Goal: Task Accomplishment & Management: Manage account settings

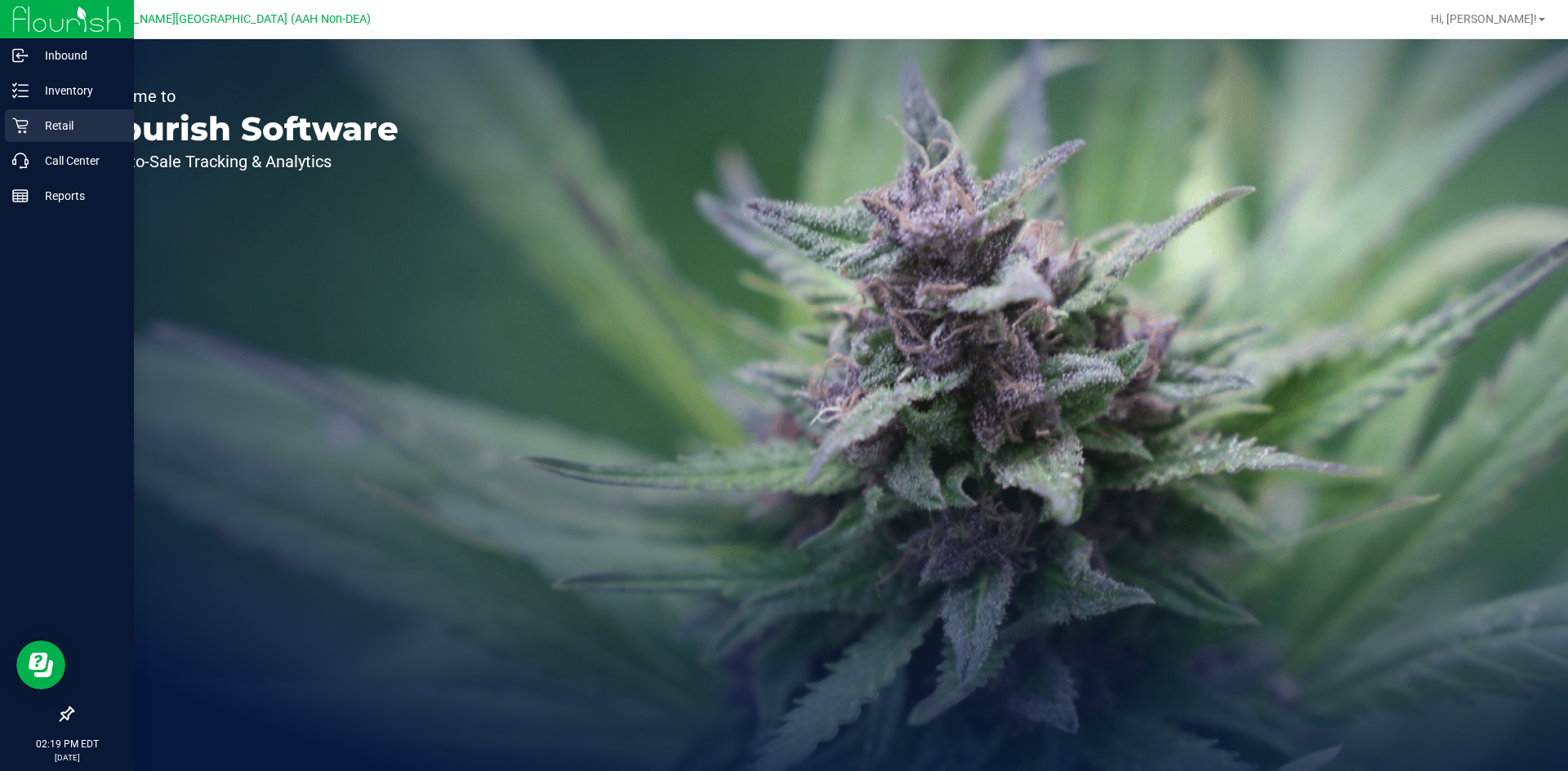
click at [47, 120] on p "Retail" at bounding box center [78, 126] width 98 height 20
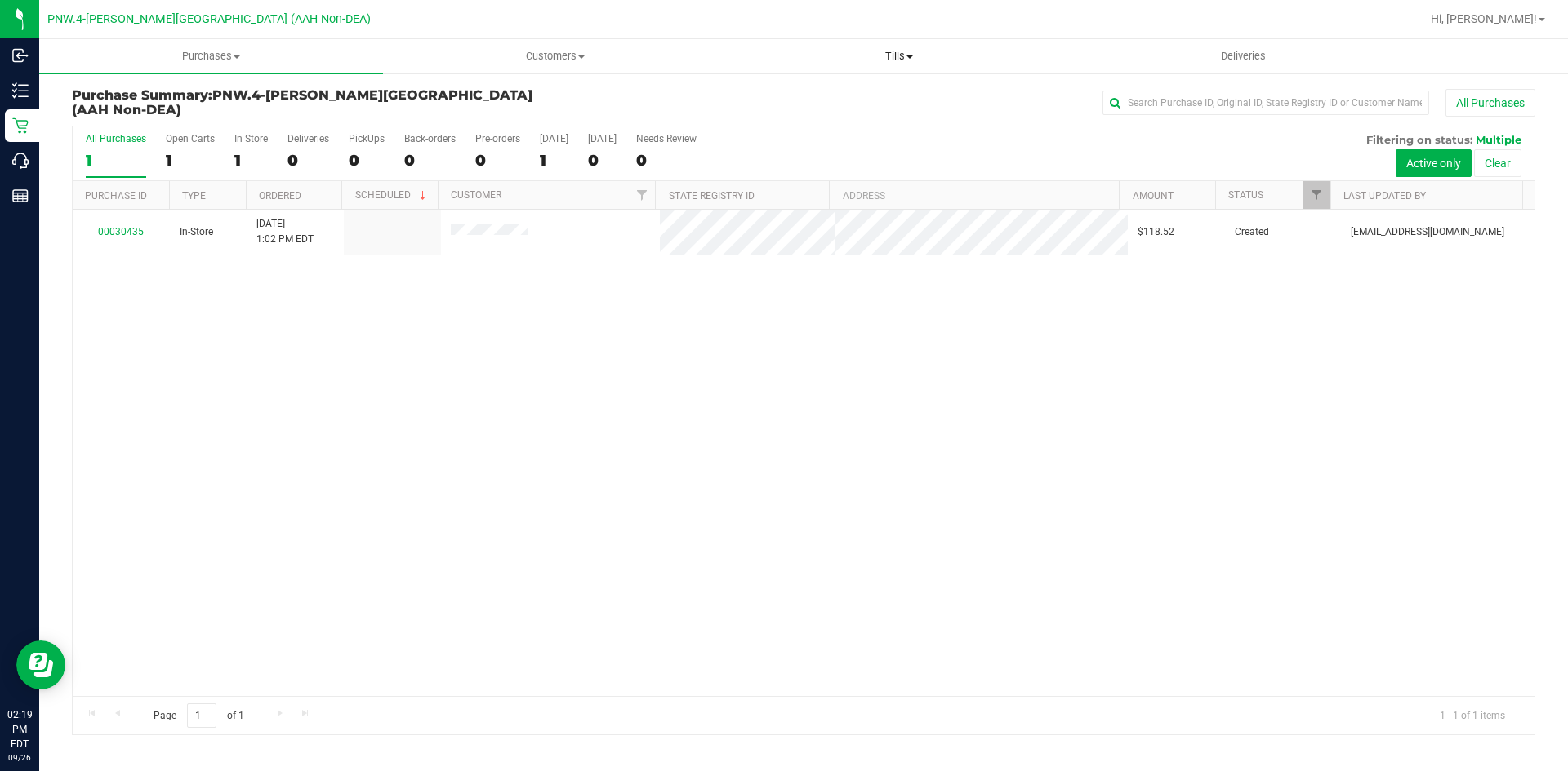
click at [903, 51] on span "Tills" at bounding box center [898, 56] width 343 height 15
click at [777, 101] on span "Manage tills" at bounding box center [782, 99] width 110 height 14
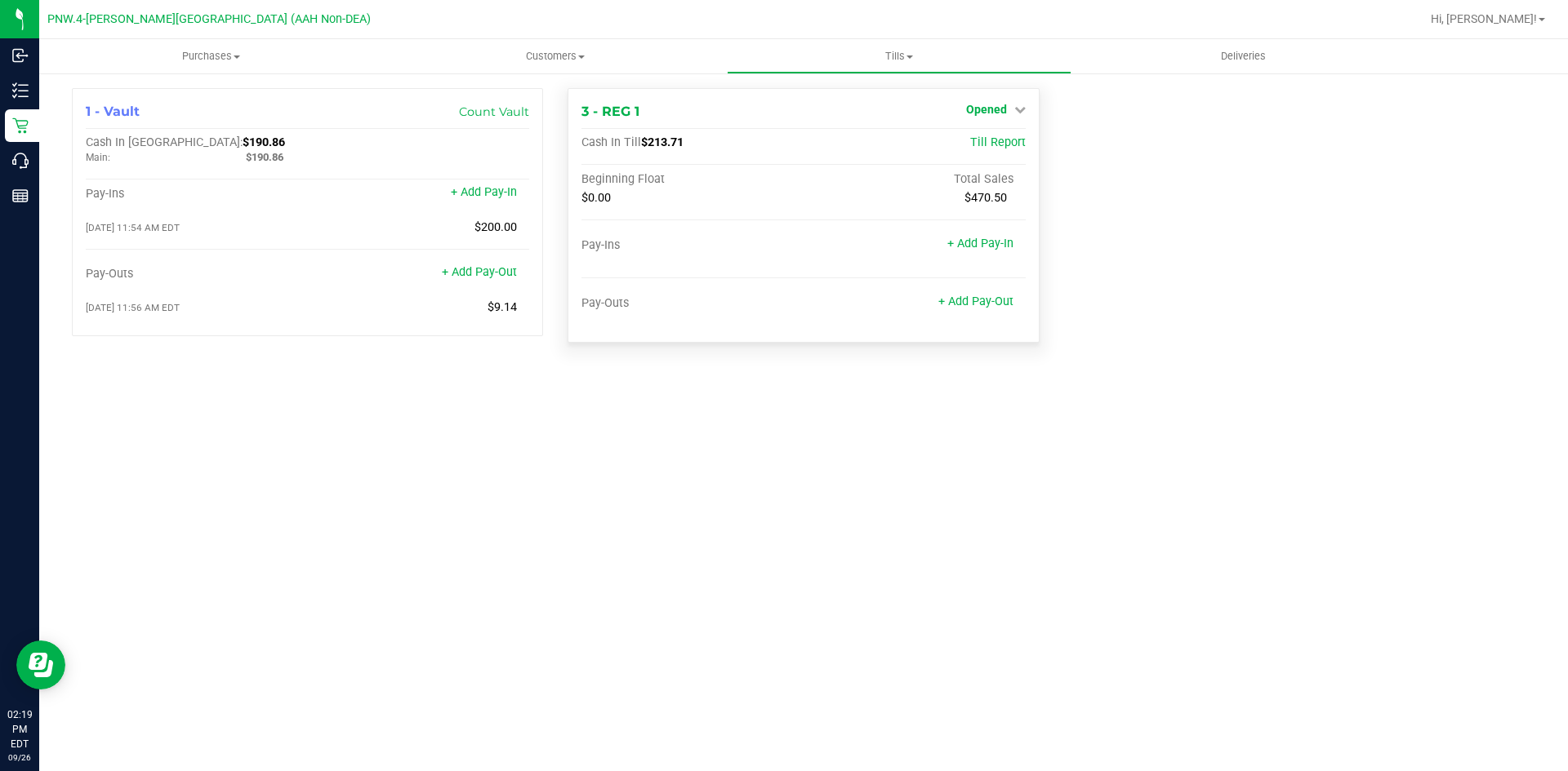
click at [994, 108] on span "Opened" at bounding box center [986, 109] width 41 height 13
click at [984, 149] on link "Close Till" at bounding box center [988, 143] width 44 height 13
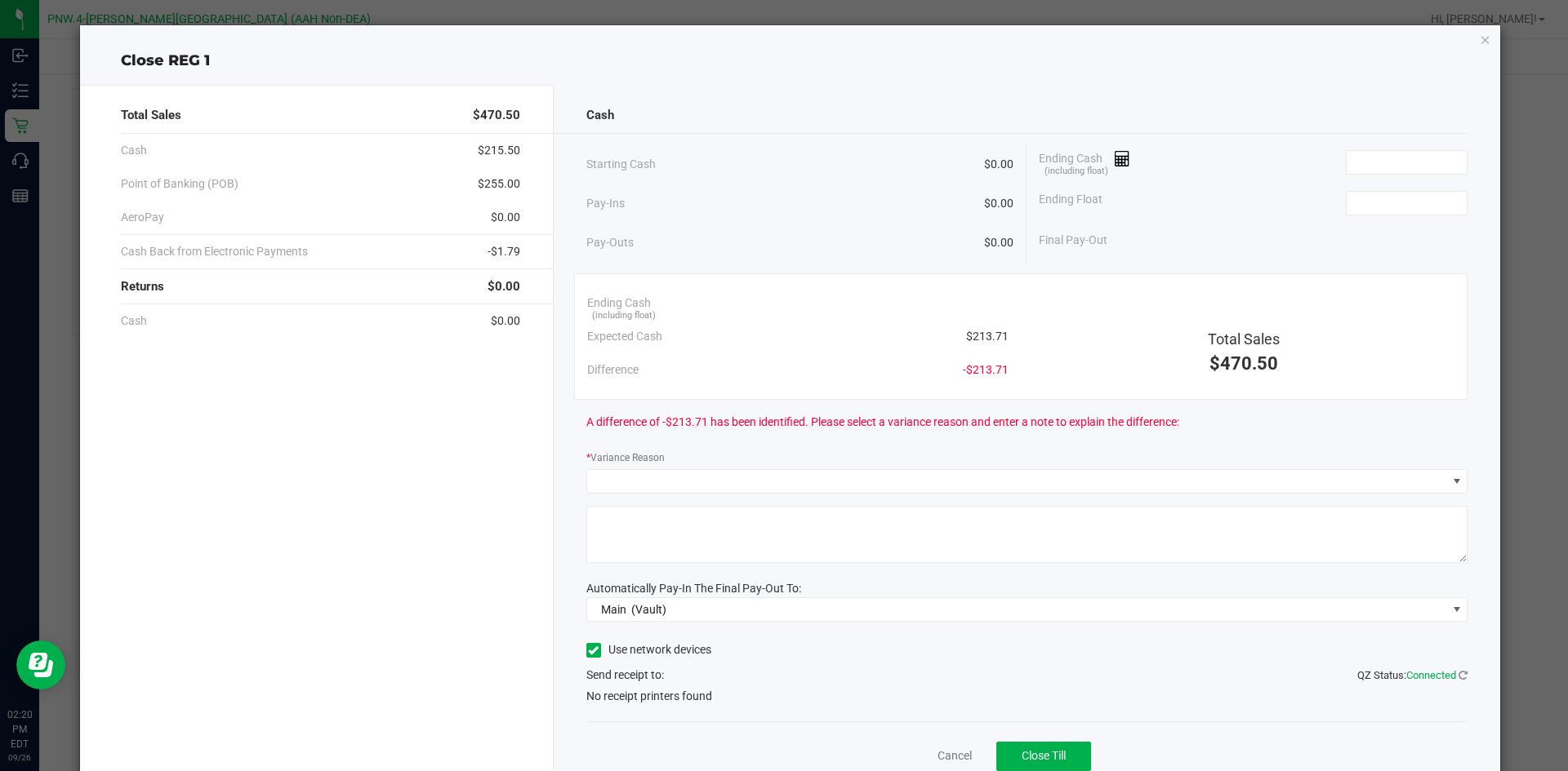
click at [588, 651] on icon at bounding box center [593, 651] width 11 height 0
click at [0, 0] on input "Use network devices" at bounding box center [0, 0] width 0 height 0
click at [588, 651] on icon at bounding box center [593, 651] width 11 height 0
click at [0, 0] on input "Use network devices" at bounding box center [0, 0] width 0 height 0
click at [591, 651] on icon at bounding box center [593, 651] width 11 height 0
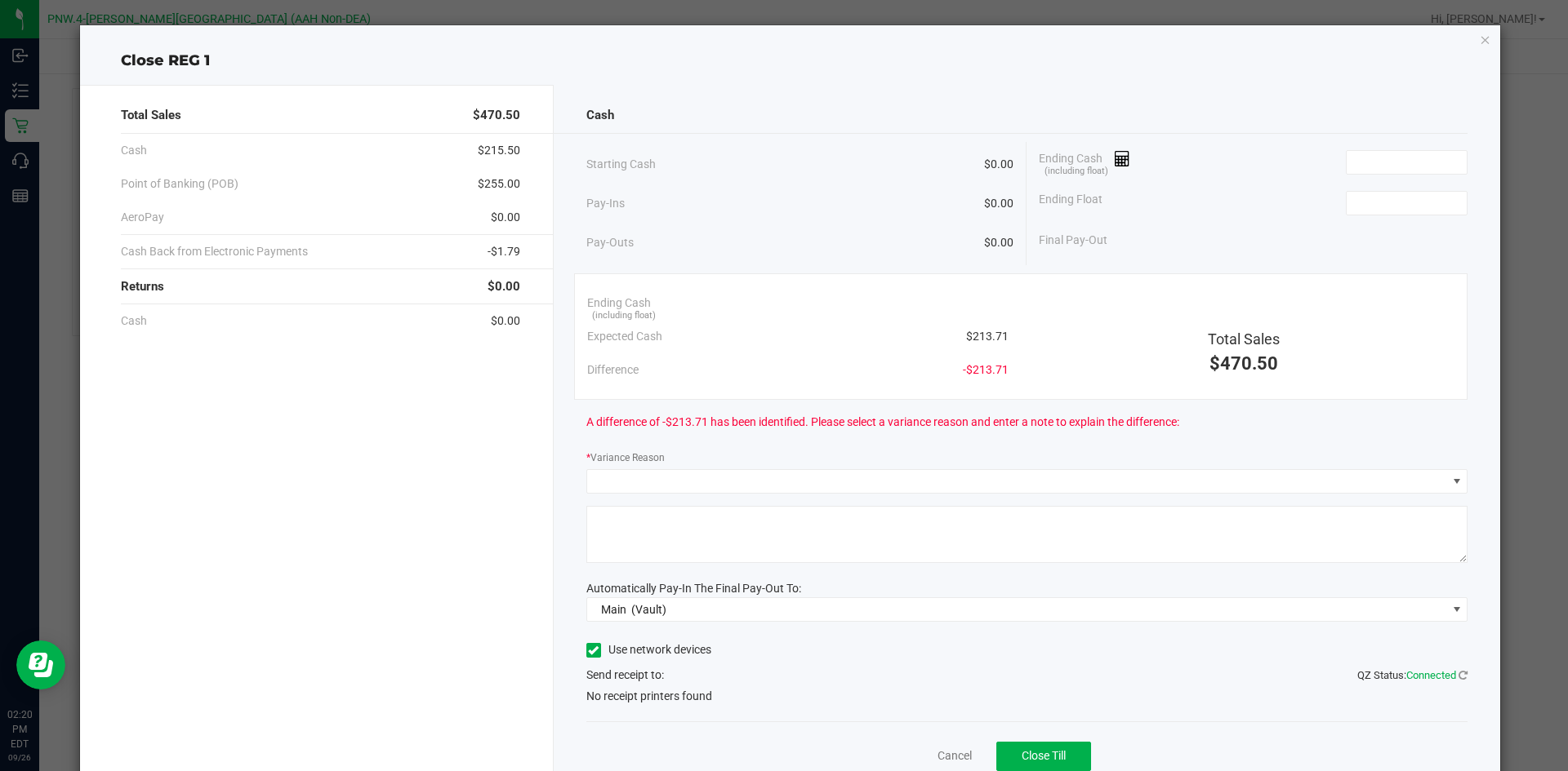
click at [0, 0] on input "Use network devices" at bounding box center [0, 0] width 0 height 0
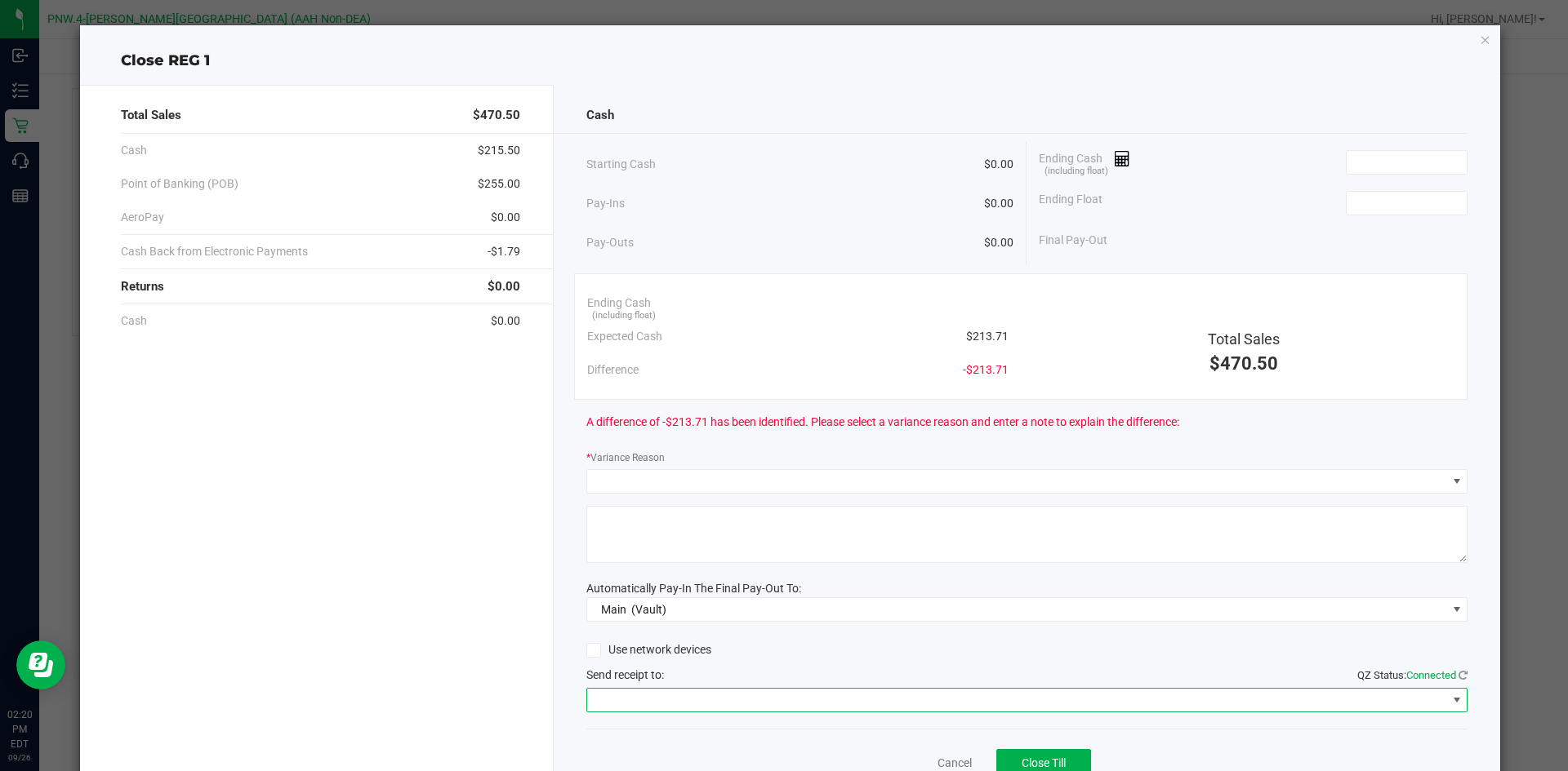
click at [812, 707] on span at bounding box center [1017, 700] width 860 height 23
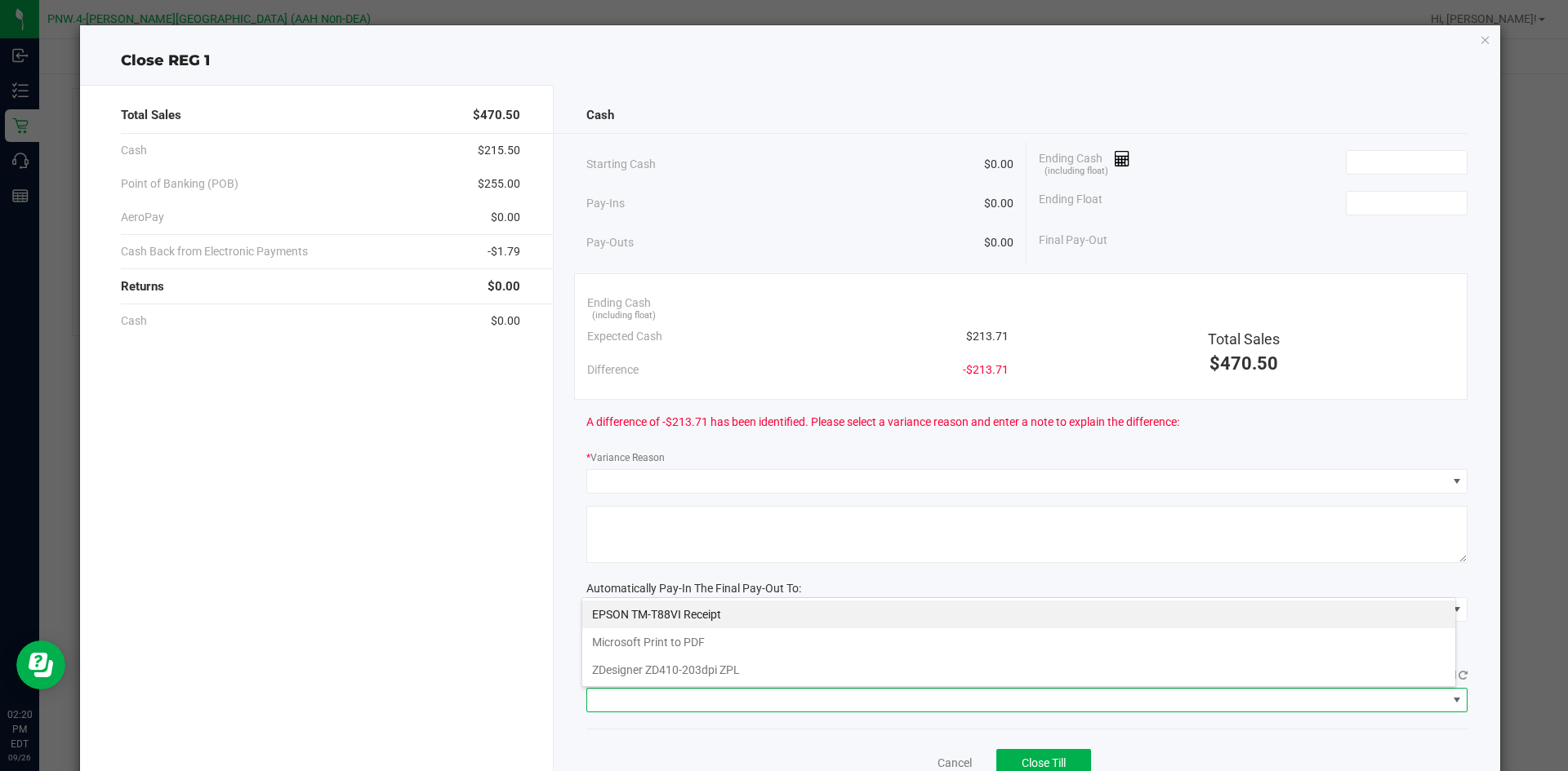
scroll to position [25, 874]
click at [512, 597] on div "Total Sales $470.50 Cash $215.50 Point of Banking (POB) $255.00 AeroPay $0.00 C…" at bounding box center [317, 452] width 473 height 736
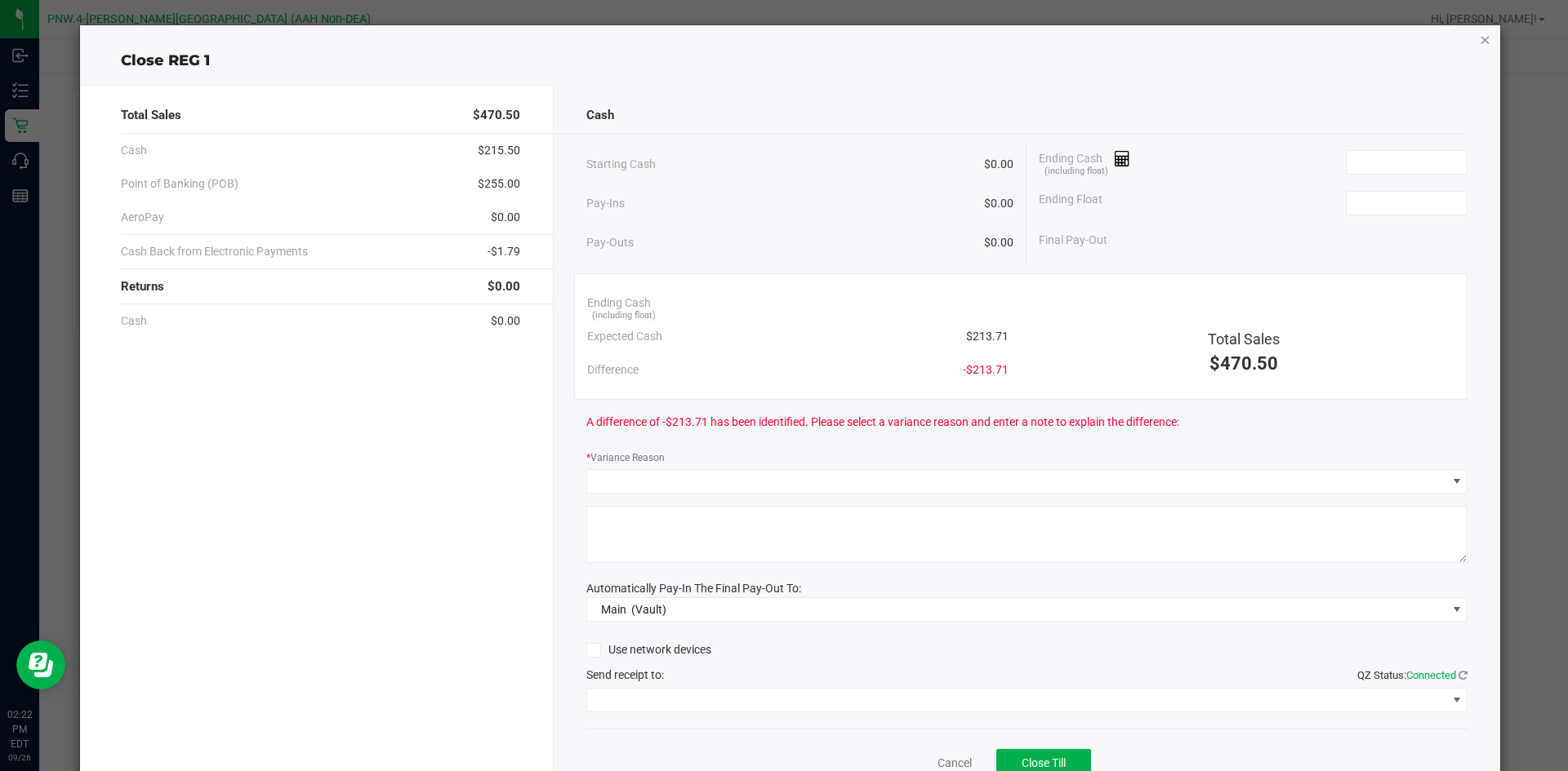
click at [1479, 39] on icon "button" at bounding box center [1484, 39] width 11 height 20
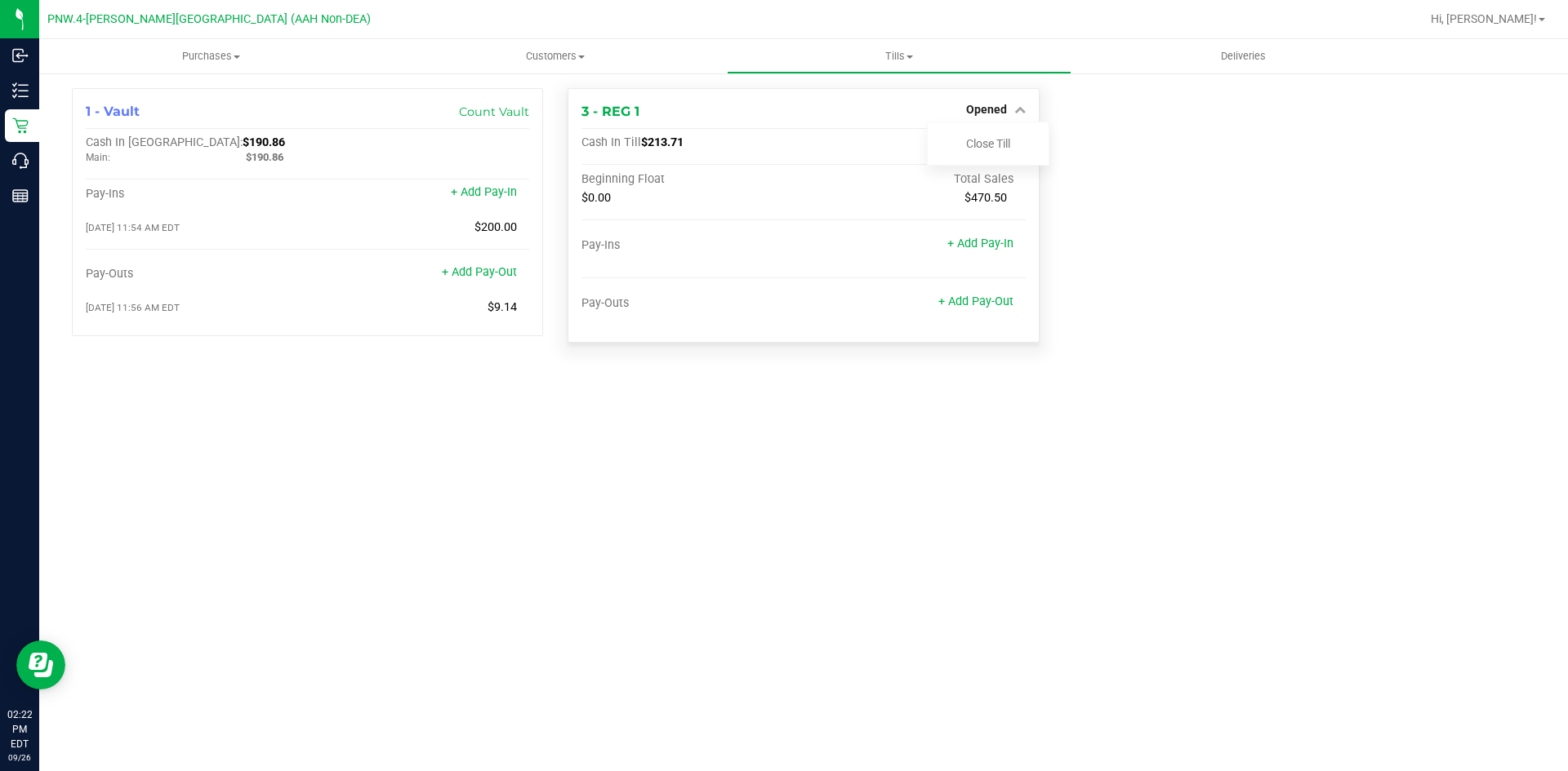
click at [812, 181] on div "Total Sales" at bounding box center [914, 179] width 222 height 15
click at [966, 145] on link "Close Till" at bounding box center [988, 143] width 44 height 13
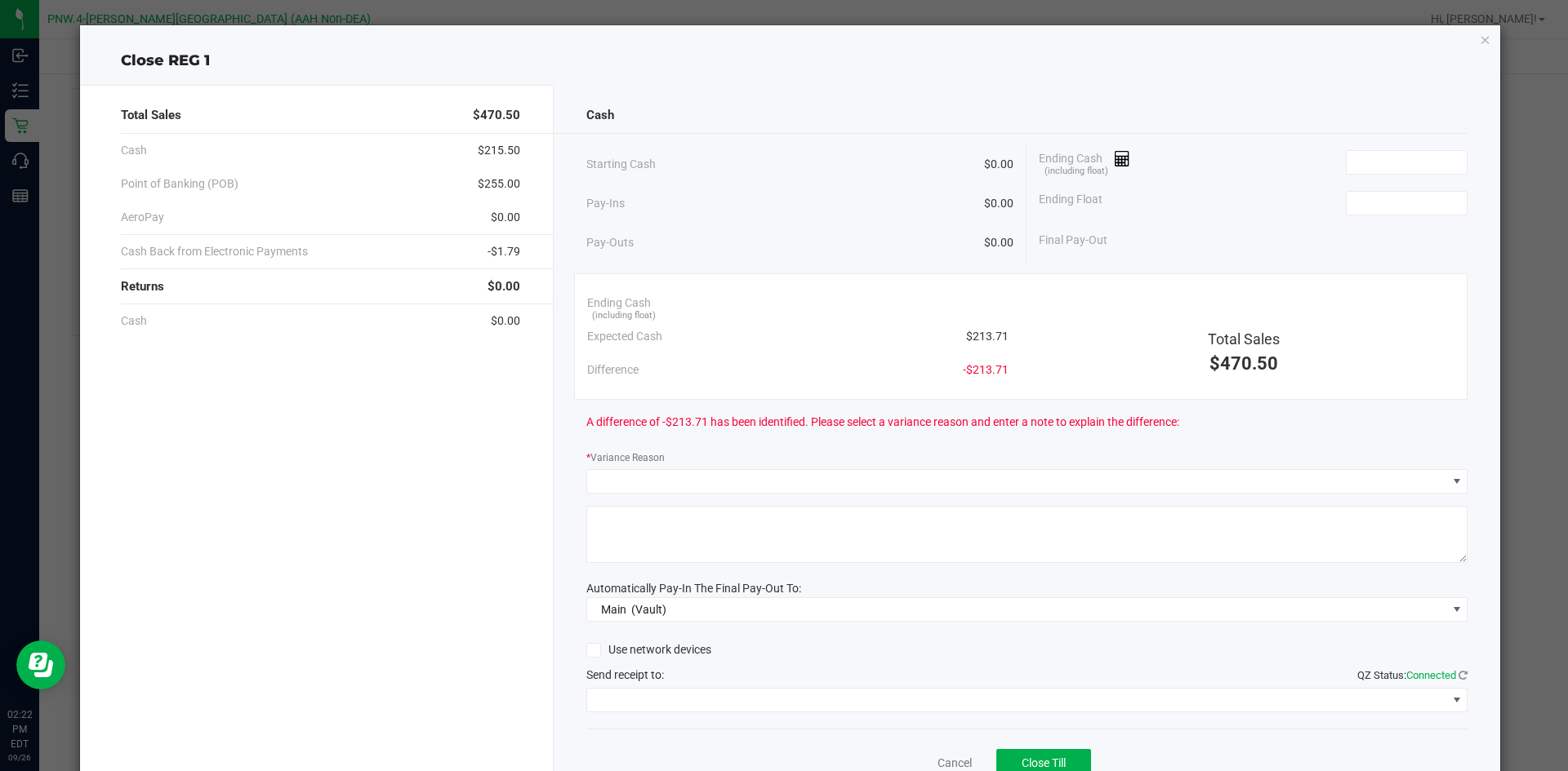
drag, startPoint x: 583, startPoint y: 306, endPoint x: 651, endPoint y: 297, distance: 68.6
click at [651, 297] on div "Ending Cash (including float)" at bounding box center [798, 304] width 421 height 34
drag, startPoint x: 971, startPoint y: 163, endPoint x: 1015, endPoint y: 149, distance: 46.2
click at [1015, 149] on div "Starting Cash $0.00 Pay-Ins $0.00 Pay-Outs $0.00" at bounding box center [806, 203] width 440 height 123
click at [1390, 163] on input at bounding box center [1406, 162] width 120 height 23
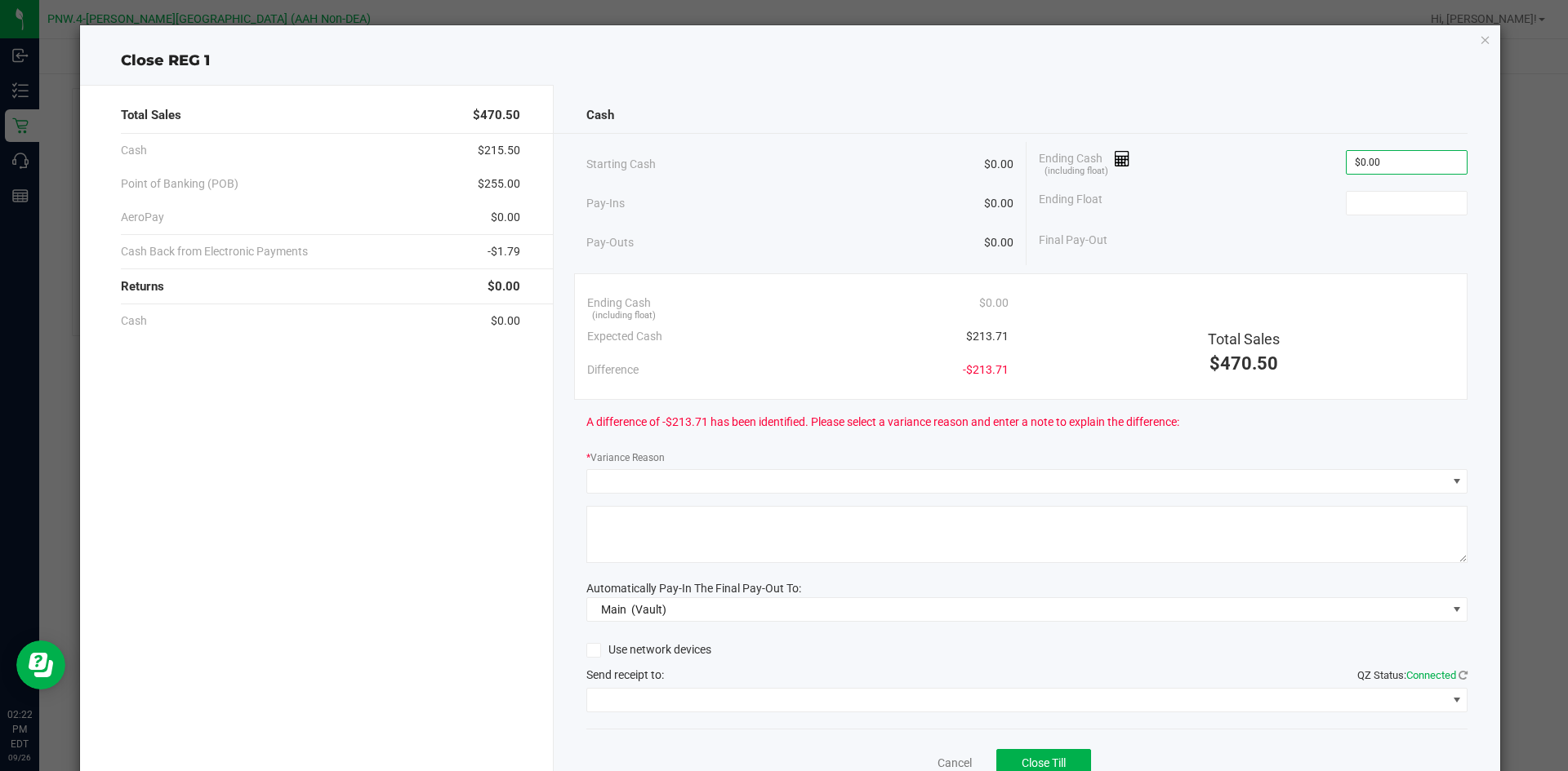
click at [1261, 162] on div "Ending Cash (including float) $0.00" at bounding box center [1252, 162] width 428 height 41
click at [1385, 213] on input at bounding box center [1406, 203] width 120 height 23
click at [1378, 166] on input "0" at bounding box center [1406, 162] width 120 height 23
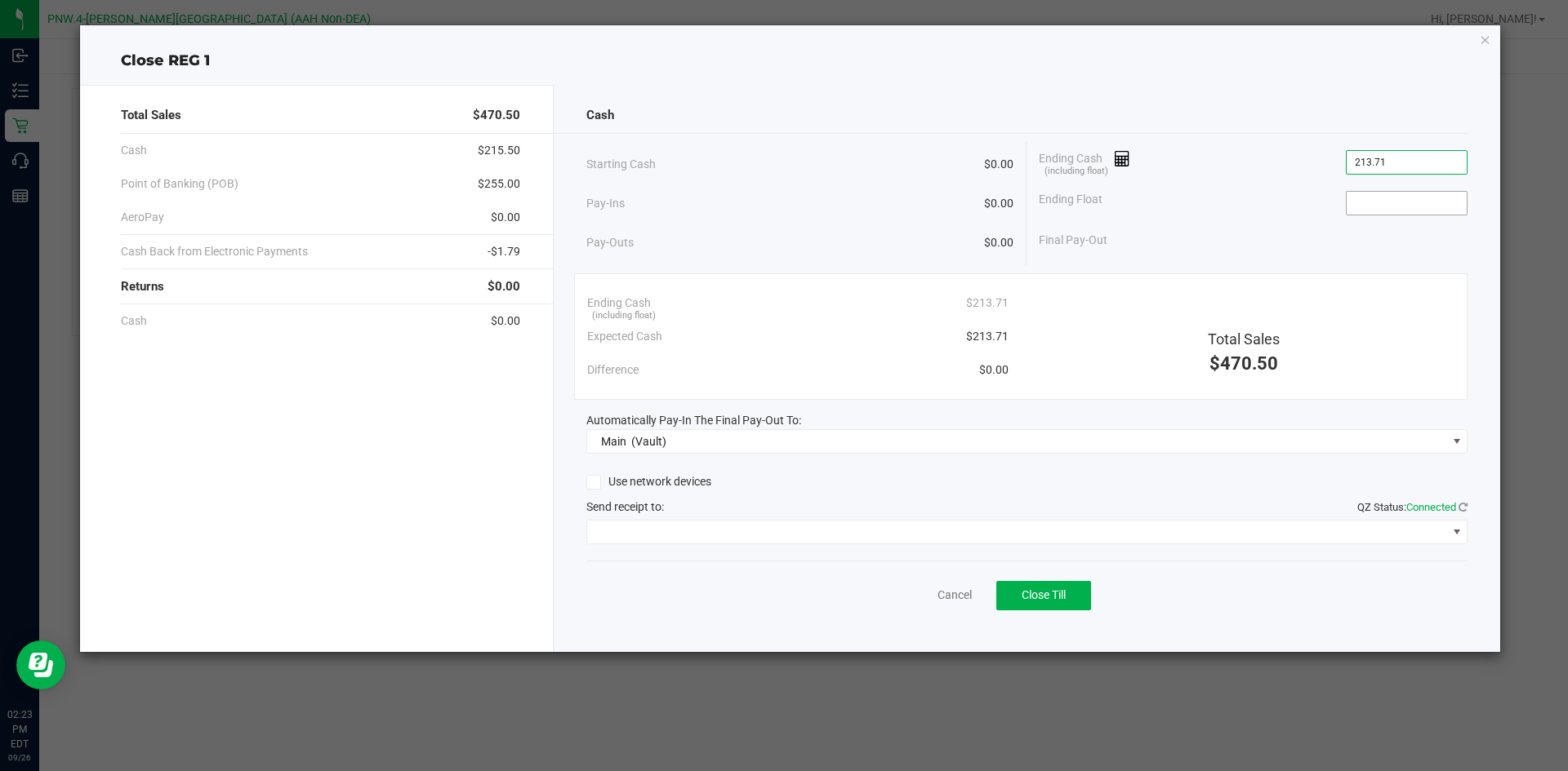
type input "$213.71"
click at [1387, 207] on input at bounding box center [1406, 203] width 120 height 23
type input "$0.00"
click at [1301, 265] on div "Starting Cash $0.00 Pay-Ins $0.00 Pay-Outs $0.00 Ending Cash (including float) …" at bounding box center [1027, 203] width 882 height 123
click at [1490, 43] on icon "button" at bounding box center [1484, 39] width 11 height 20
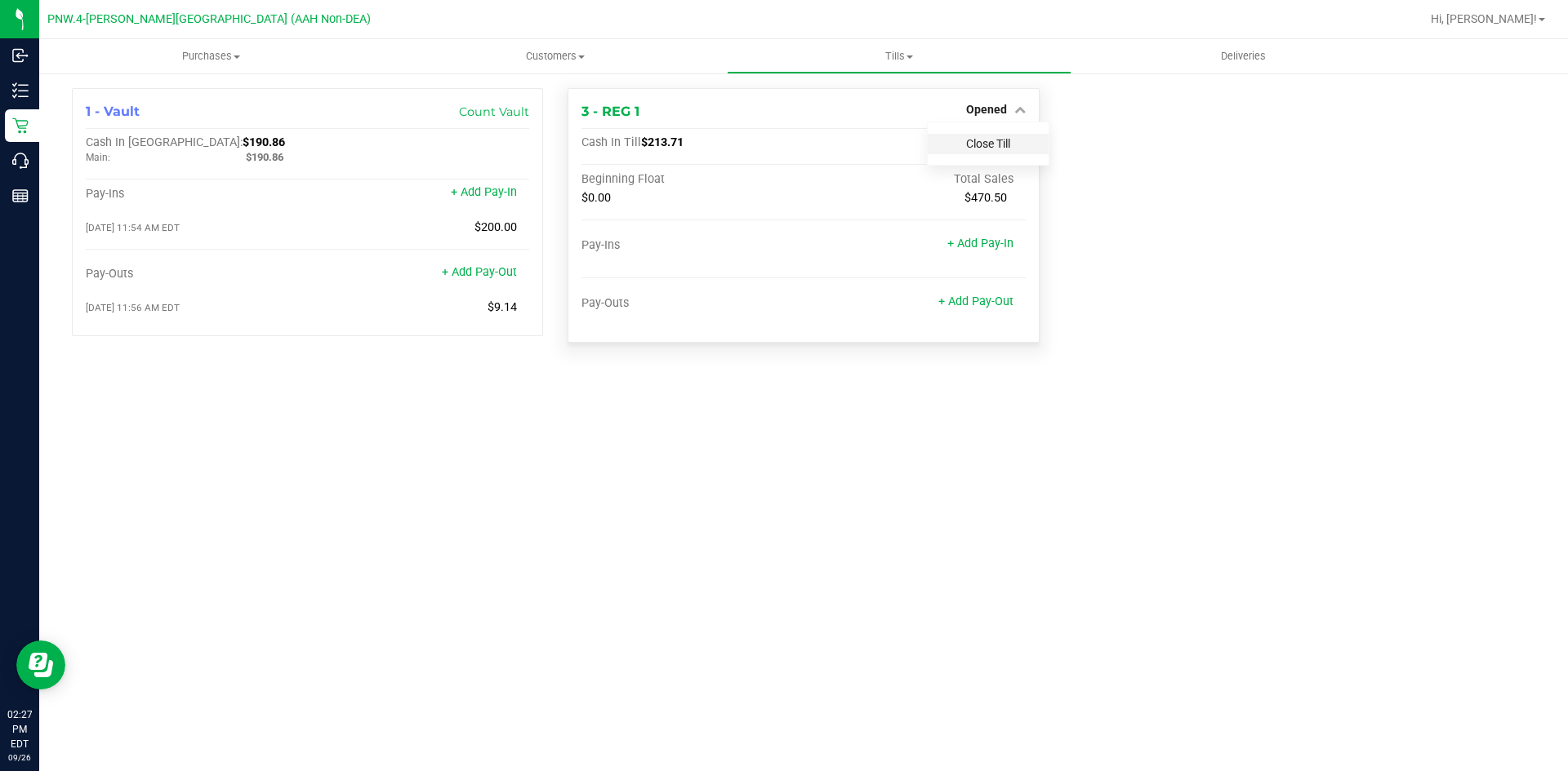
click at [982, 142] on link "Close Till" at bounding box center [988, 143] width 44 height 13
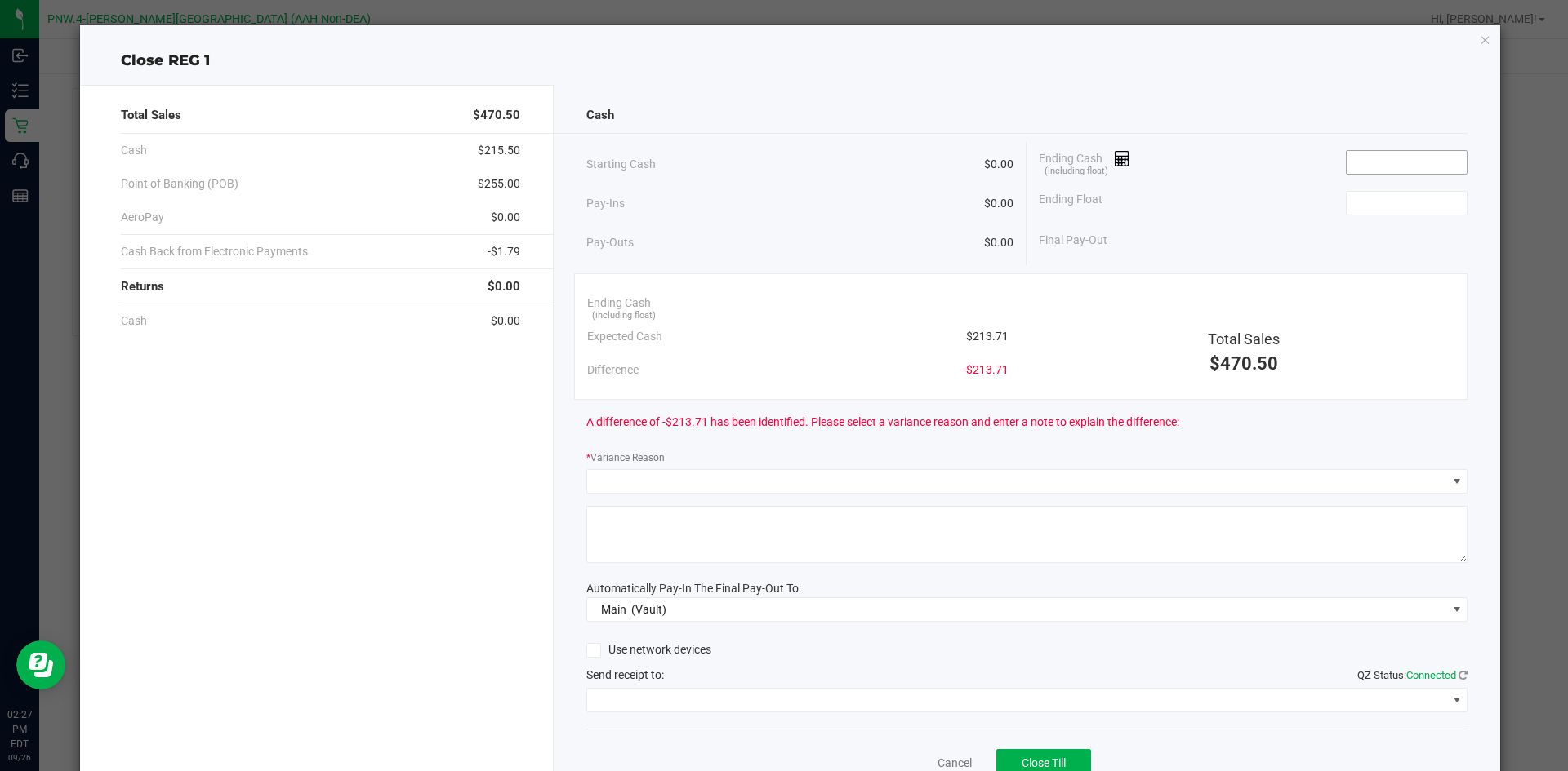
click at [1372, 154] on input at bounding box center [1406, 162] width 120 height 23
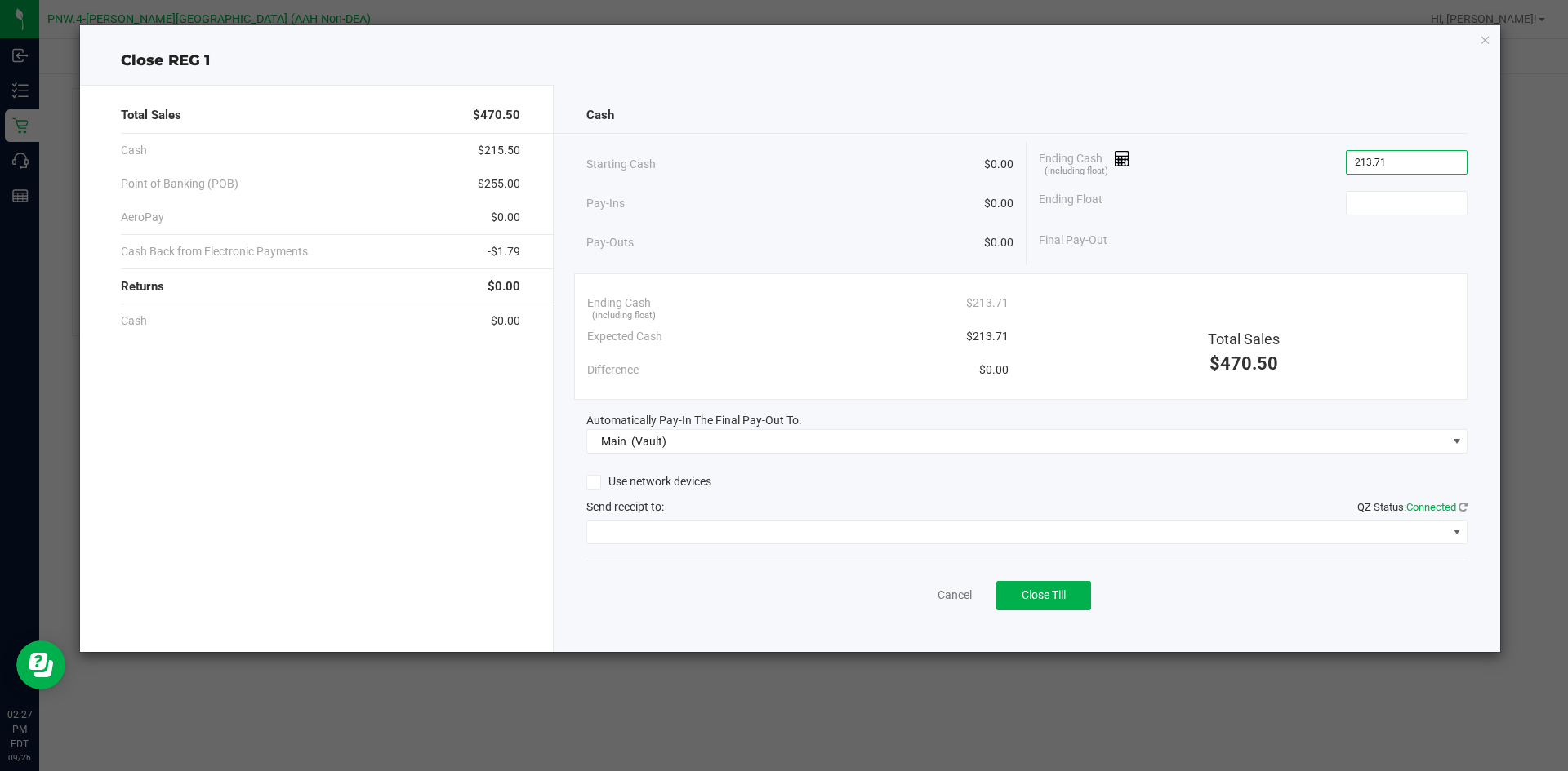
type input "$213.71"
click at [1254, 279] on div "Ending Cash (including float) $213.71 Expected Cash $213.71 Difference $0.00 To…" at bounding box center [1021, 337] width 894 height 127
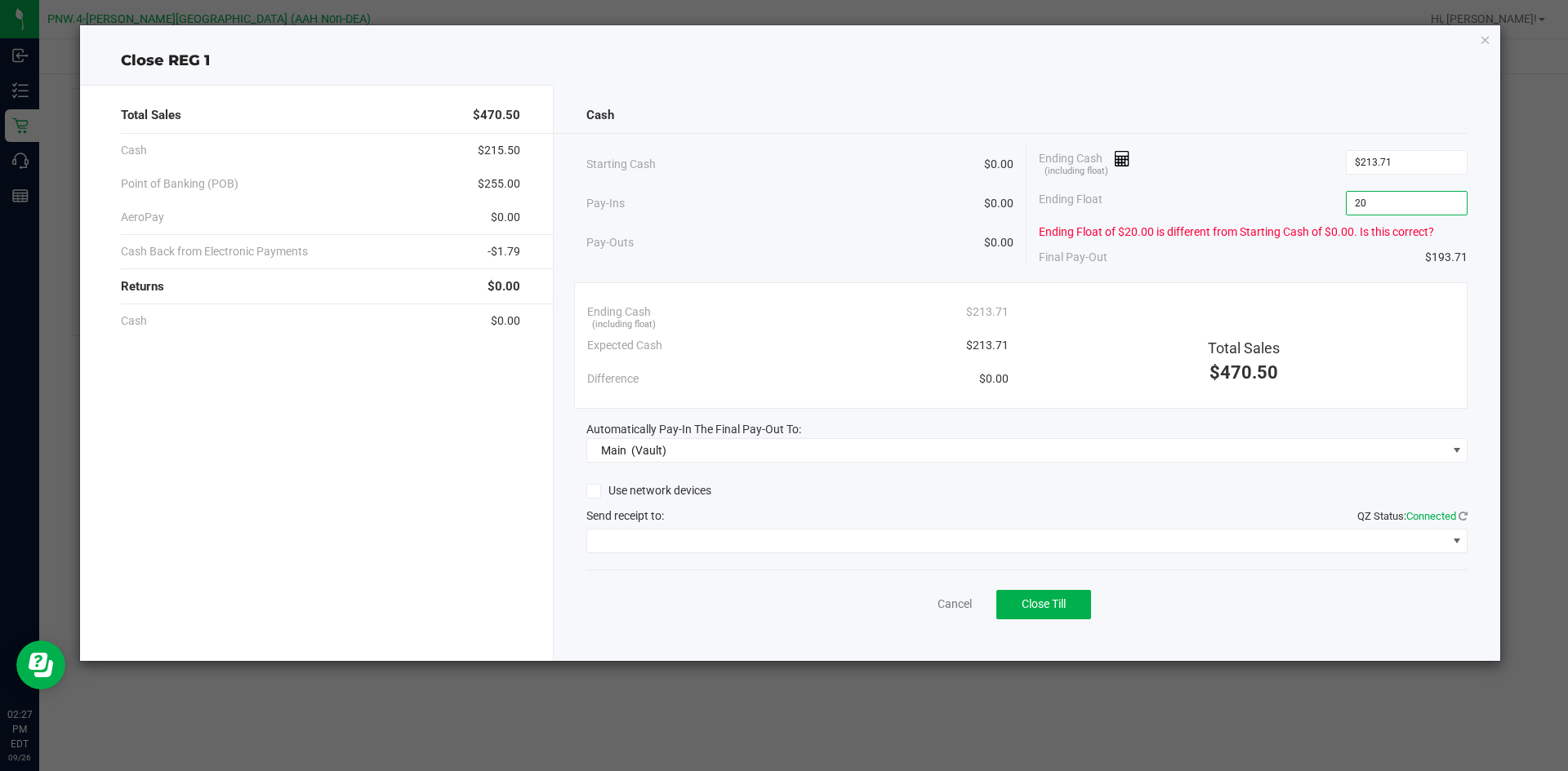
type input "2"
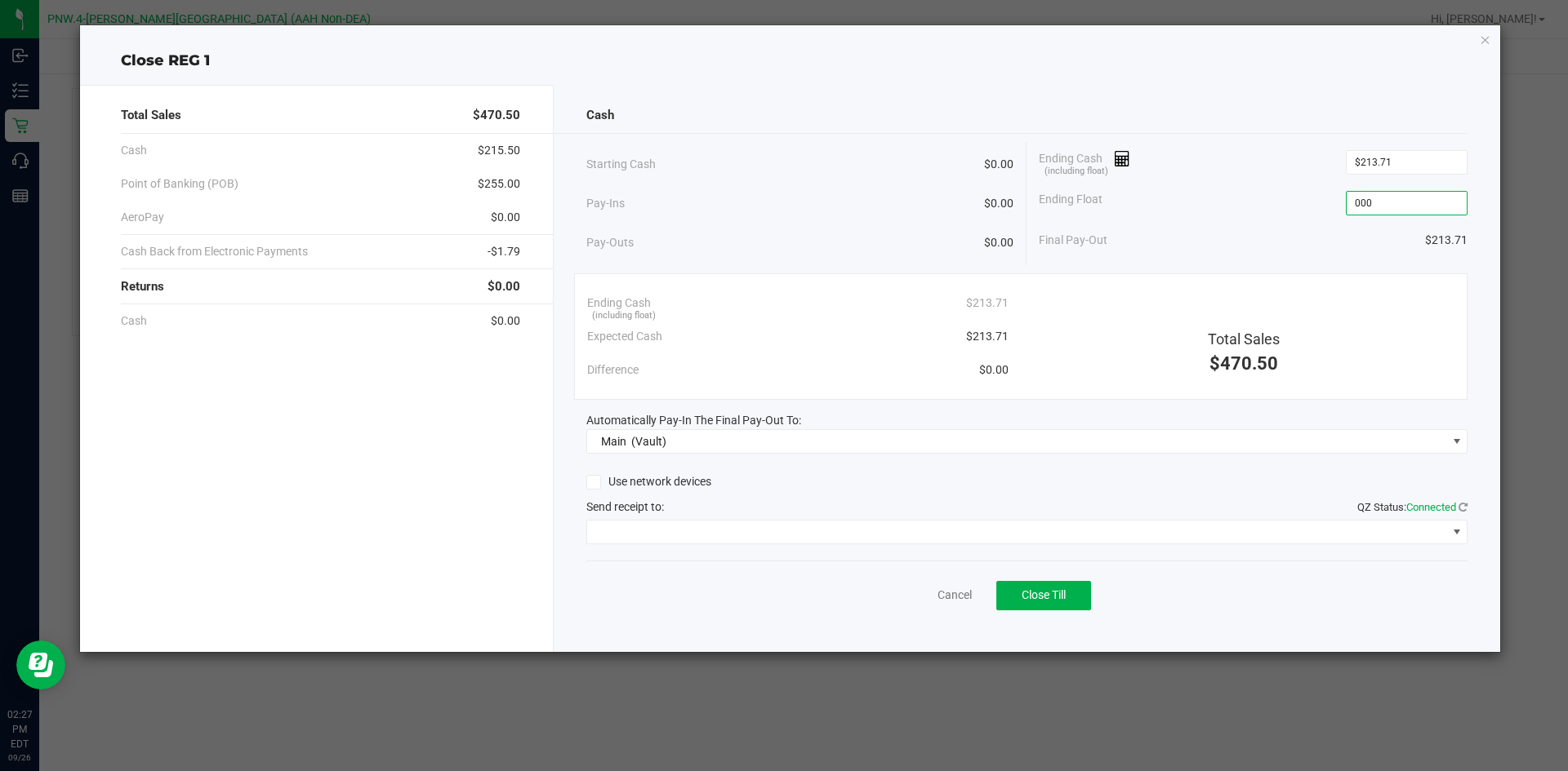
type input "$0.00"
click at [1248, 248] on div "Final Pay-Out $213.71" at bounding box center [1252, 241] width 428 height 34
click at [635, 436] on span "(Vault)" at bounding box center [648, 441] width 35 height 13
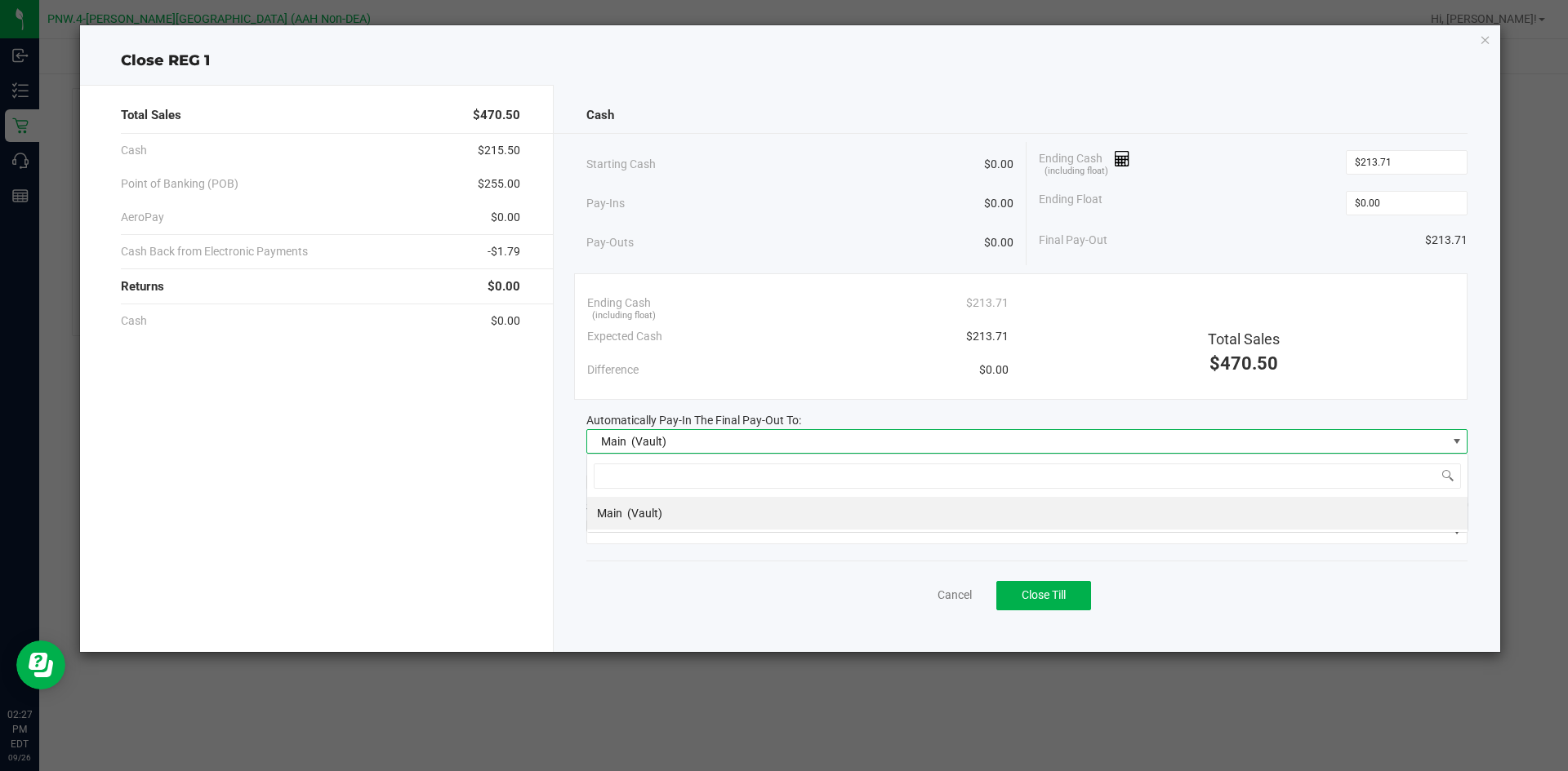
scroll to position [25, 881]
click at [619, 511] on span "Main" at bounding box center [609, 513] width 25 height 13
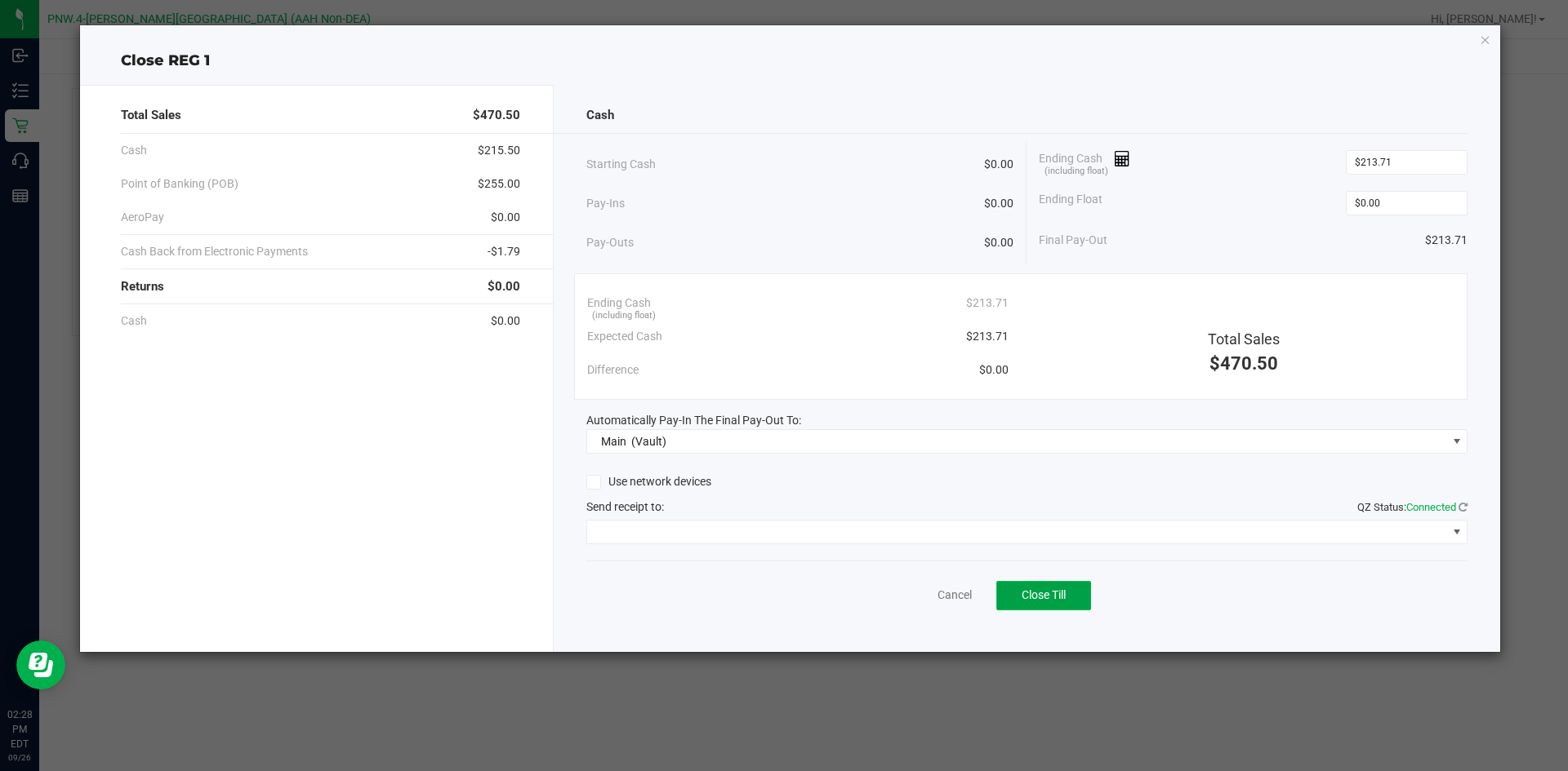
click at [1028, 588] on span "Close Till" at bounding box center [1044, 594] width 44 height 13
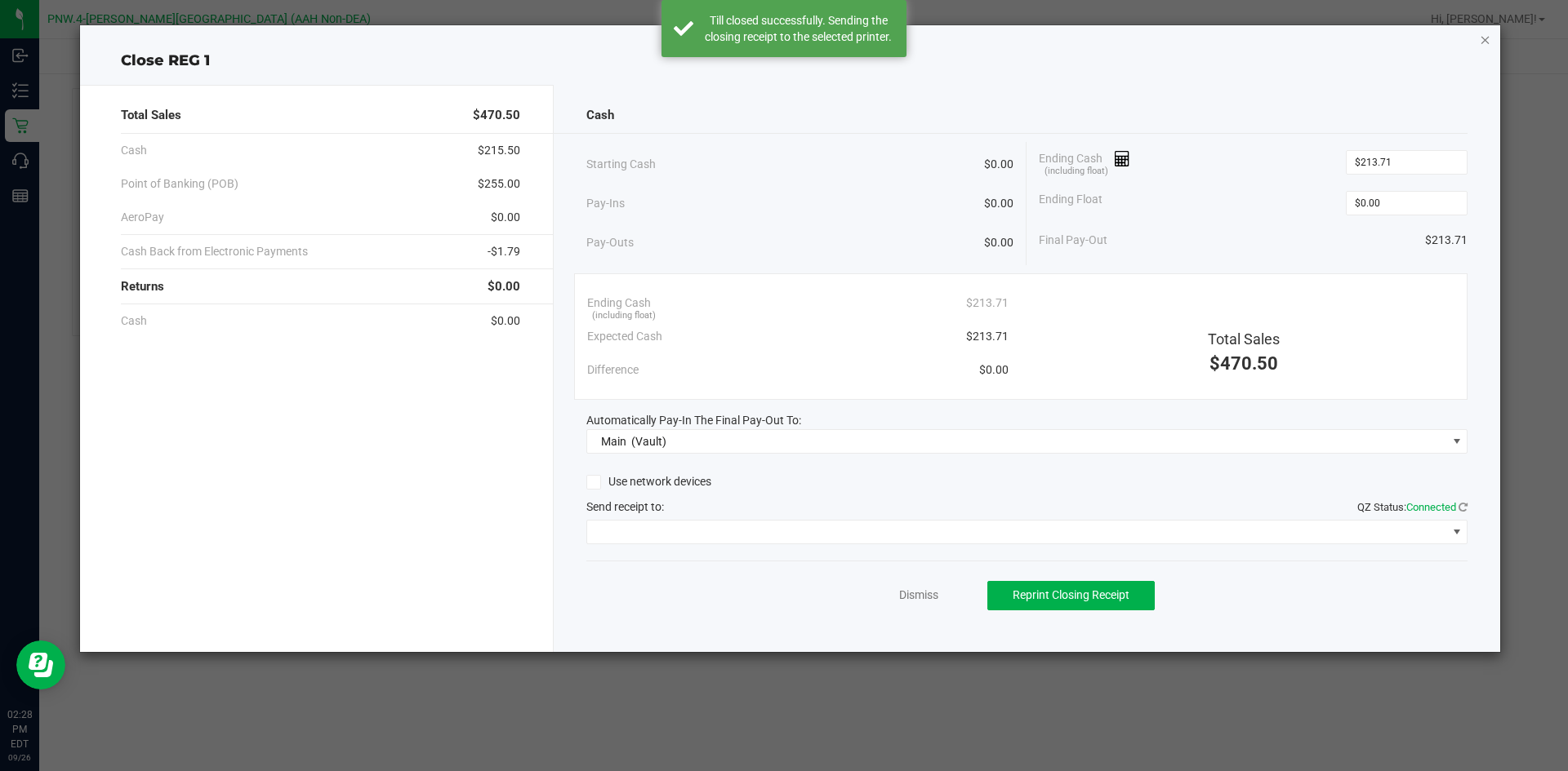
click at [1482, 39] on icon "button" at bounding box center [1484, 39] width 11 height 20
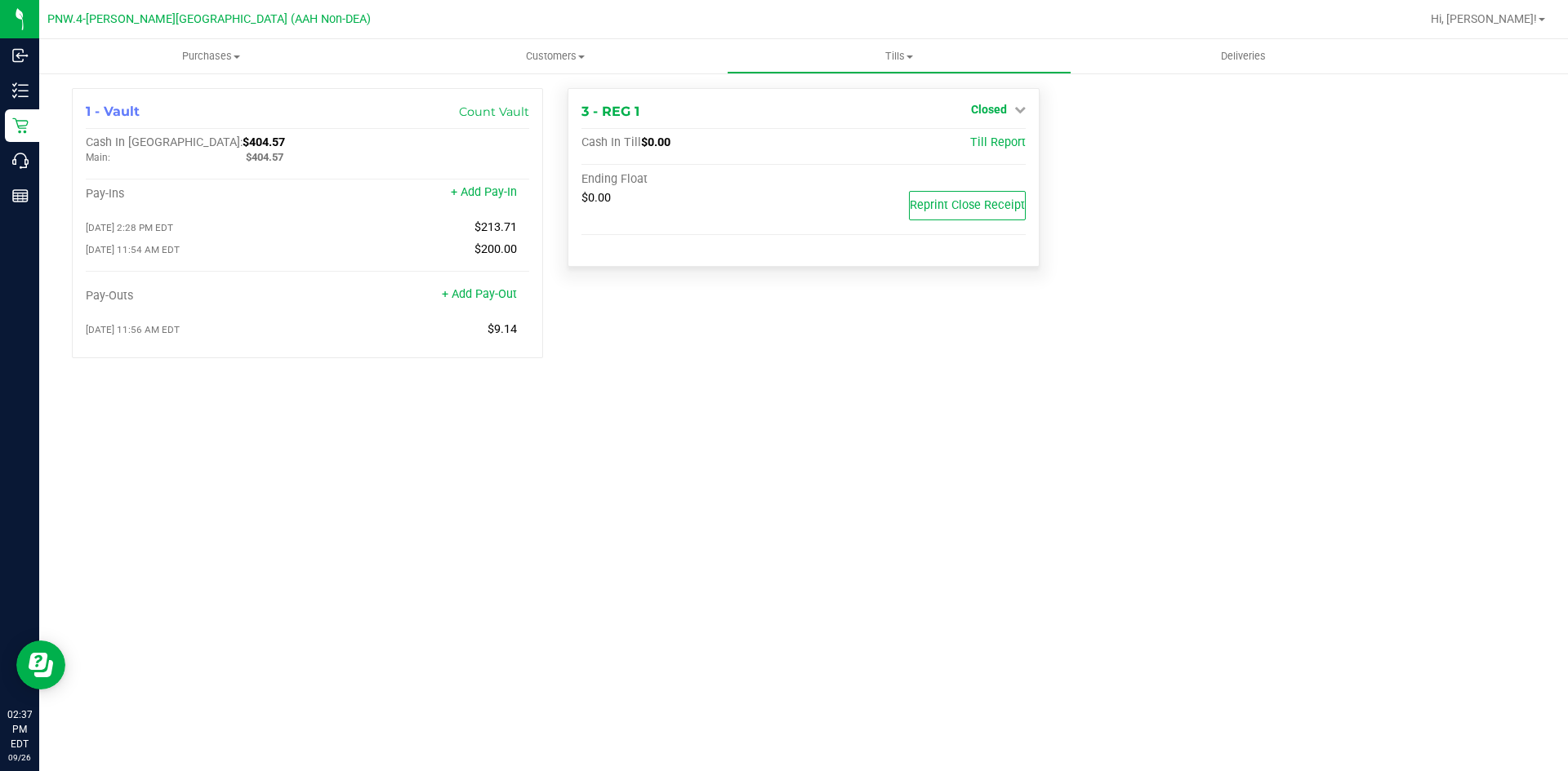
click at [983, 104] on span "Closed" at bounding box center [989, 109] width 36 height 13
click at [991, 137] on link "Open Till" at bounding box center [988, 143] width 43 height 13
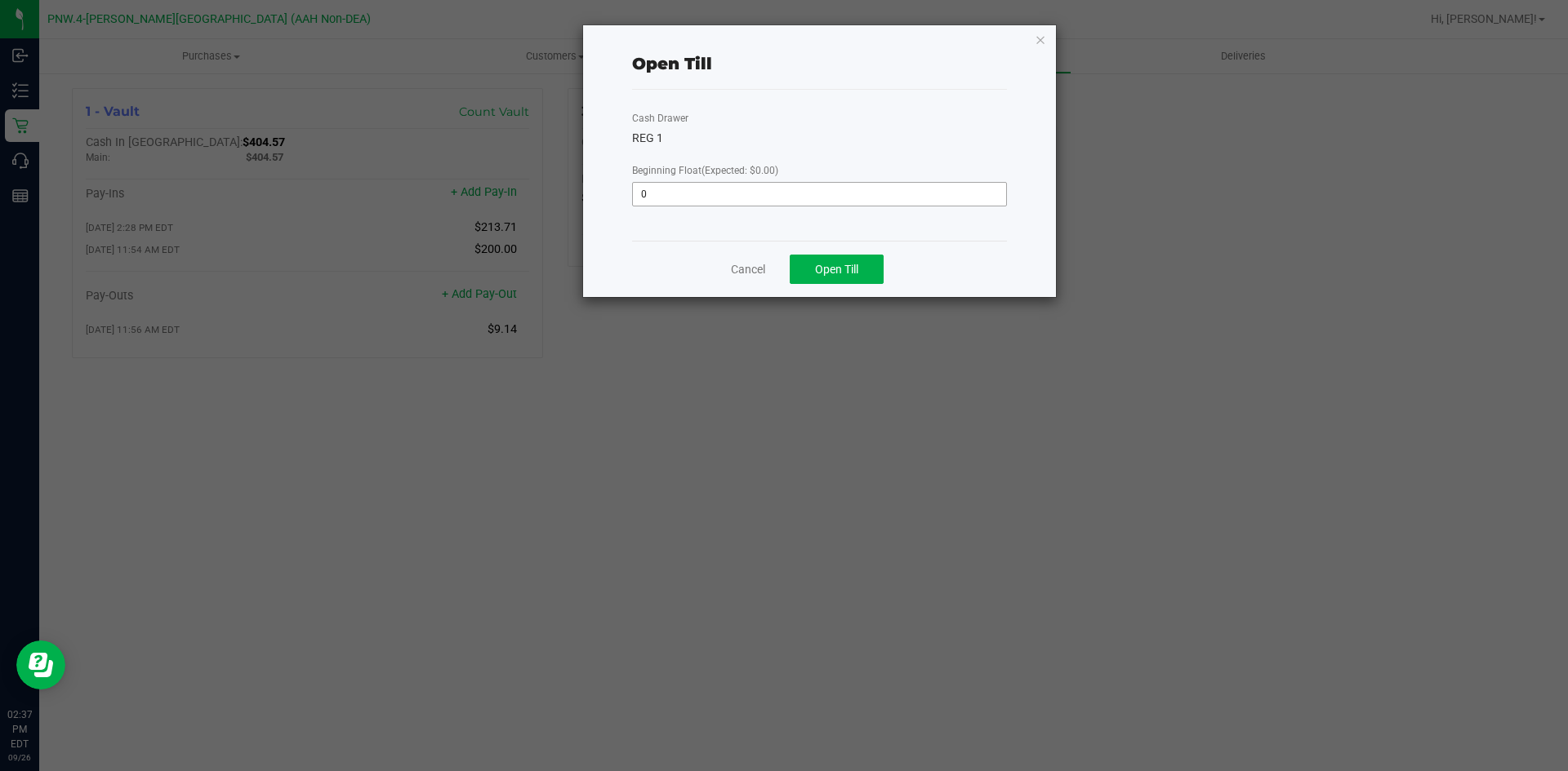
click at [718, 197] on input "0" at bounding box center [820, 194] width 374 height 23
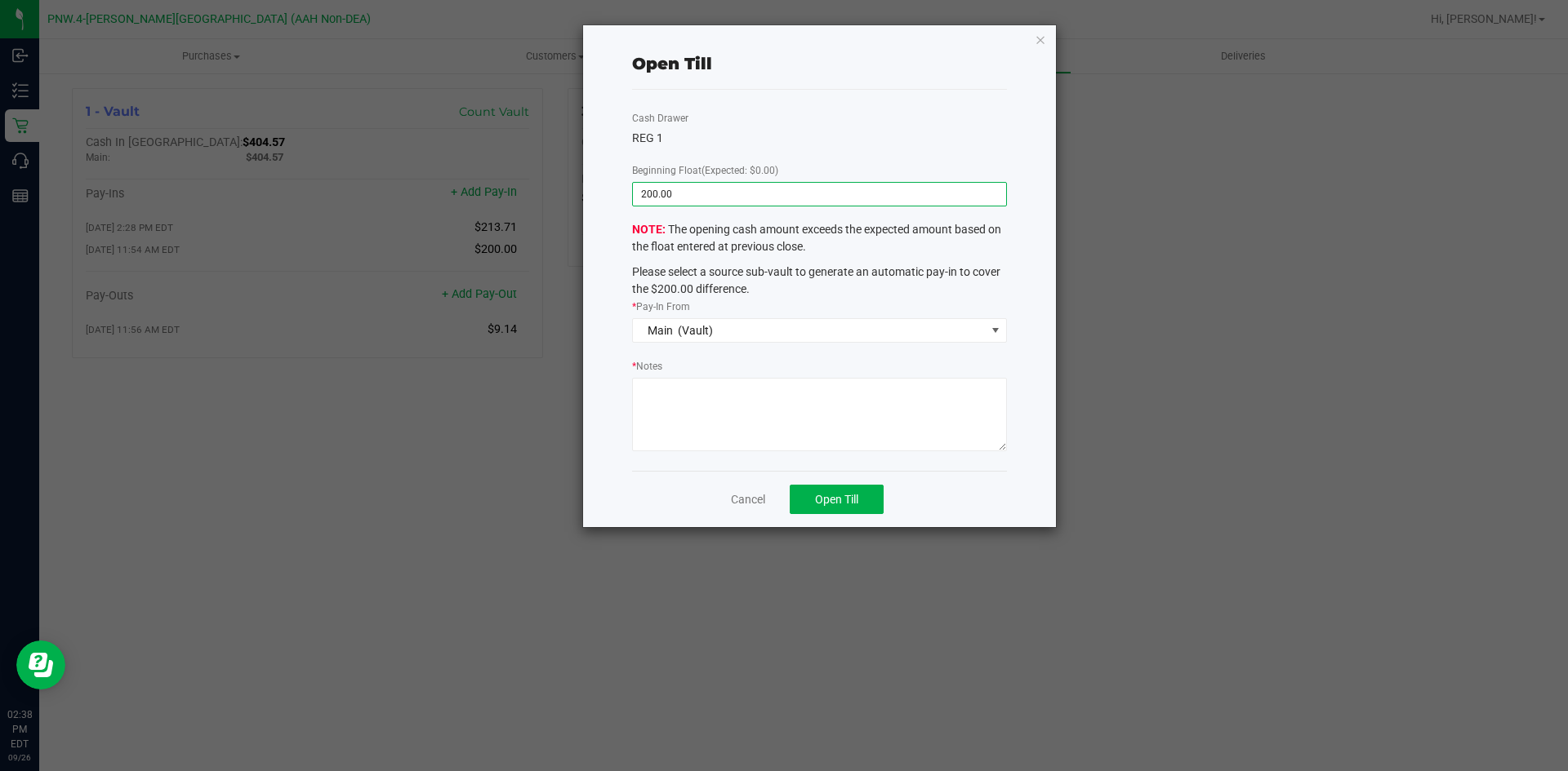
type input "$200.00"
click at [782, 427] on textarea "* Notes" at bounding box center [819, 414] width 375 height 74
type textarea "change drop"
click at [857, 498] on span "Open Till" at bounding box center [836, 499] width 43 height 13
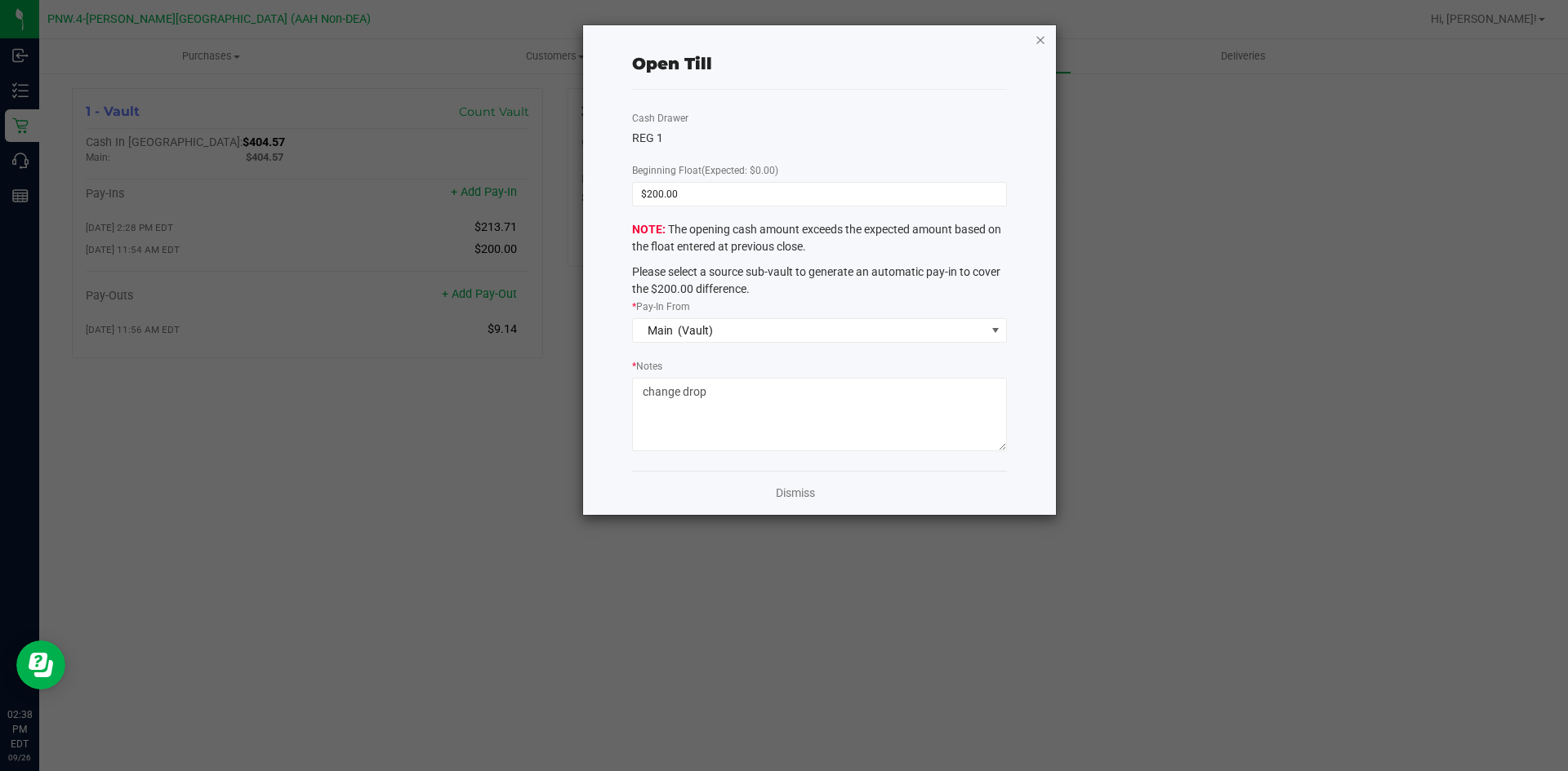
click at [1040, 38] on icon "button" at bounding box center [1040, 39] width 11 height 20
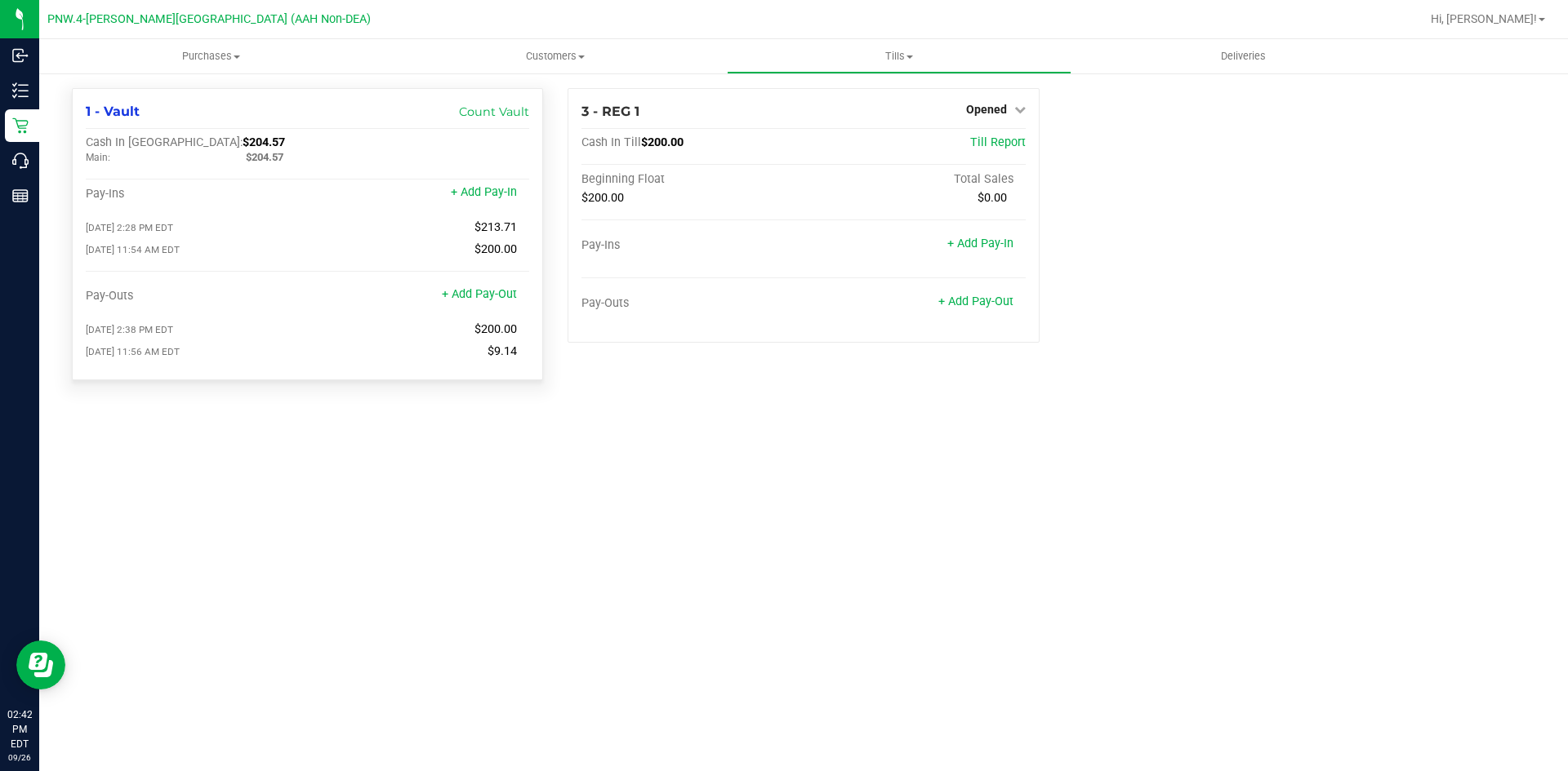
click at [516, 353] on div "09/26/2025 11:56 AM EDT $9.14" at bounding box center [308, 352] width 443 height 15
click at [527, 347] on div "09/26/2025 11:56 AM EDT $9.14" at bounding box center [308, 352] width 443 height 15
click at [488, 196] on link "+ Add Pay-In" at bounding box center [483, 193] width 66 height 14
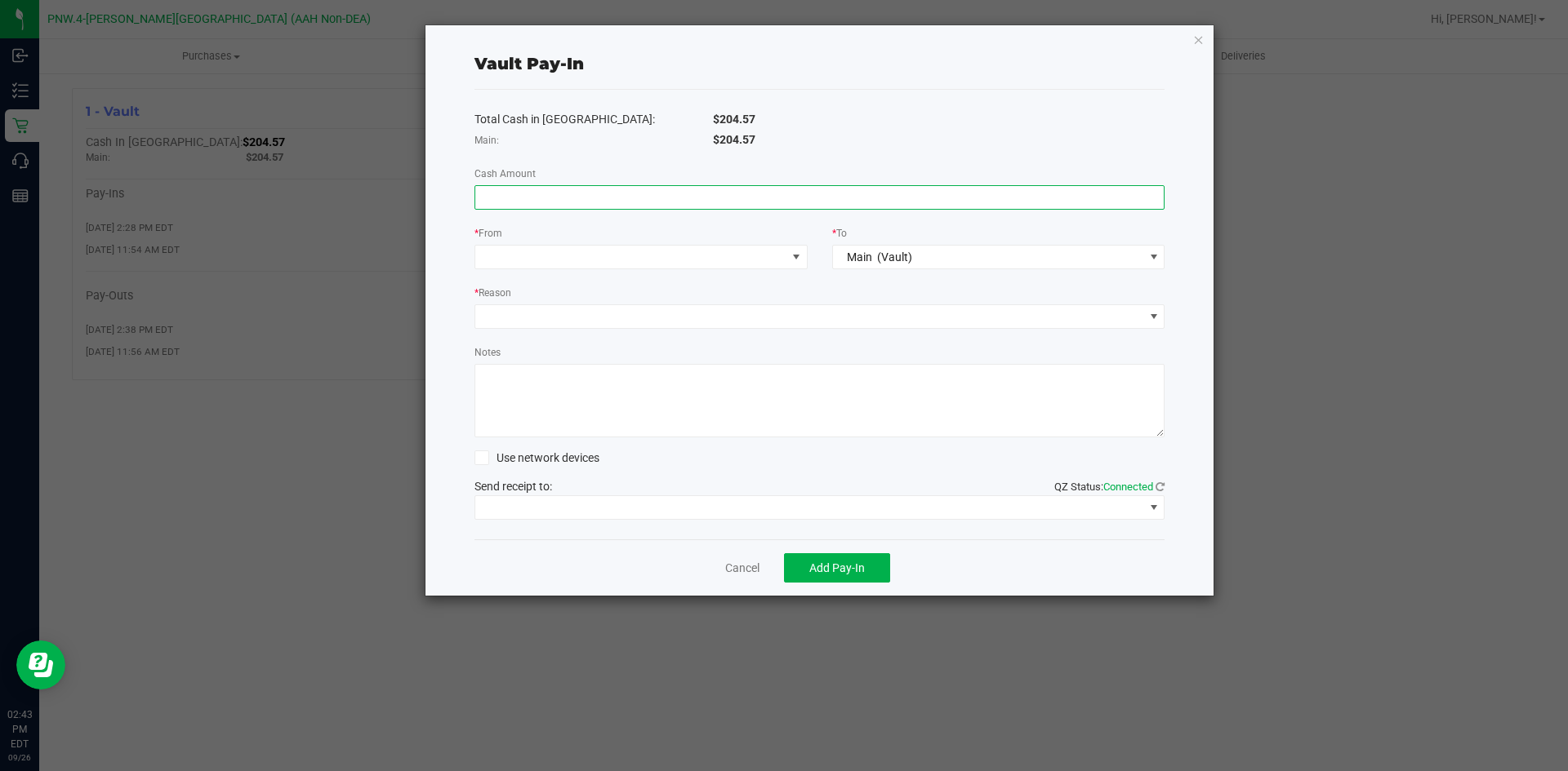
click at [607, 203] on input at bounding box center [820, 197] width 689 height 23
type input "$6.86"
click at [627, 252] on span at bounding box center [630, 257] width 311 height 23
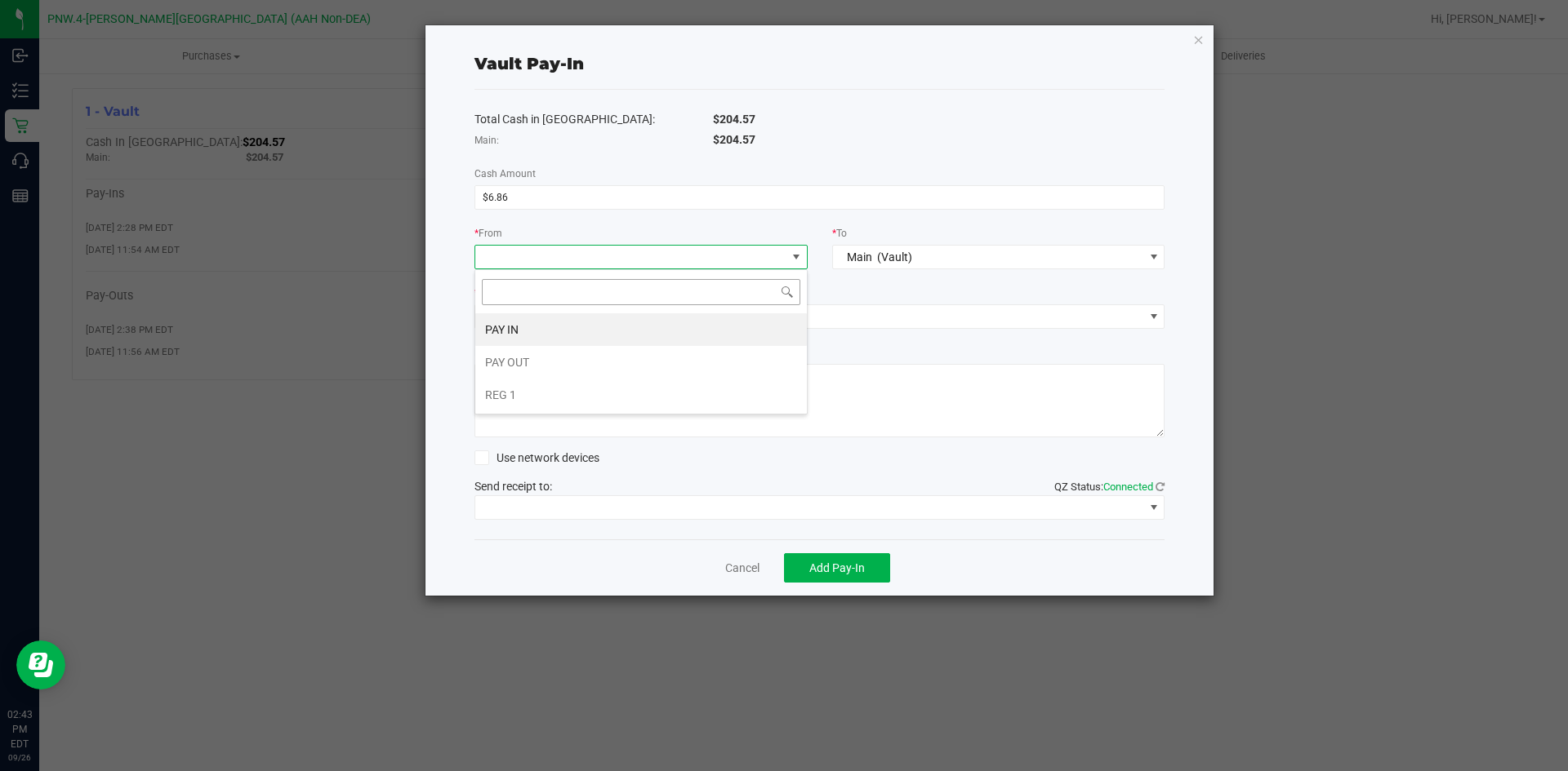
scroll to position [25, 334]
click at [592, 334] on li "PAY IN" at bounding box center [641, 330] width 332 height 33
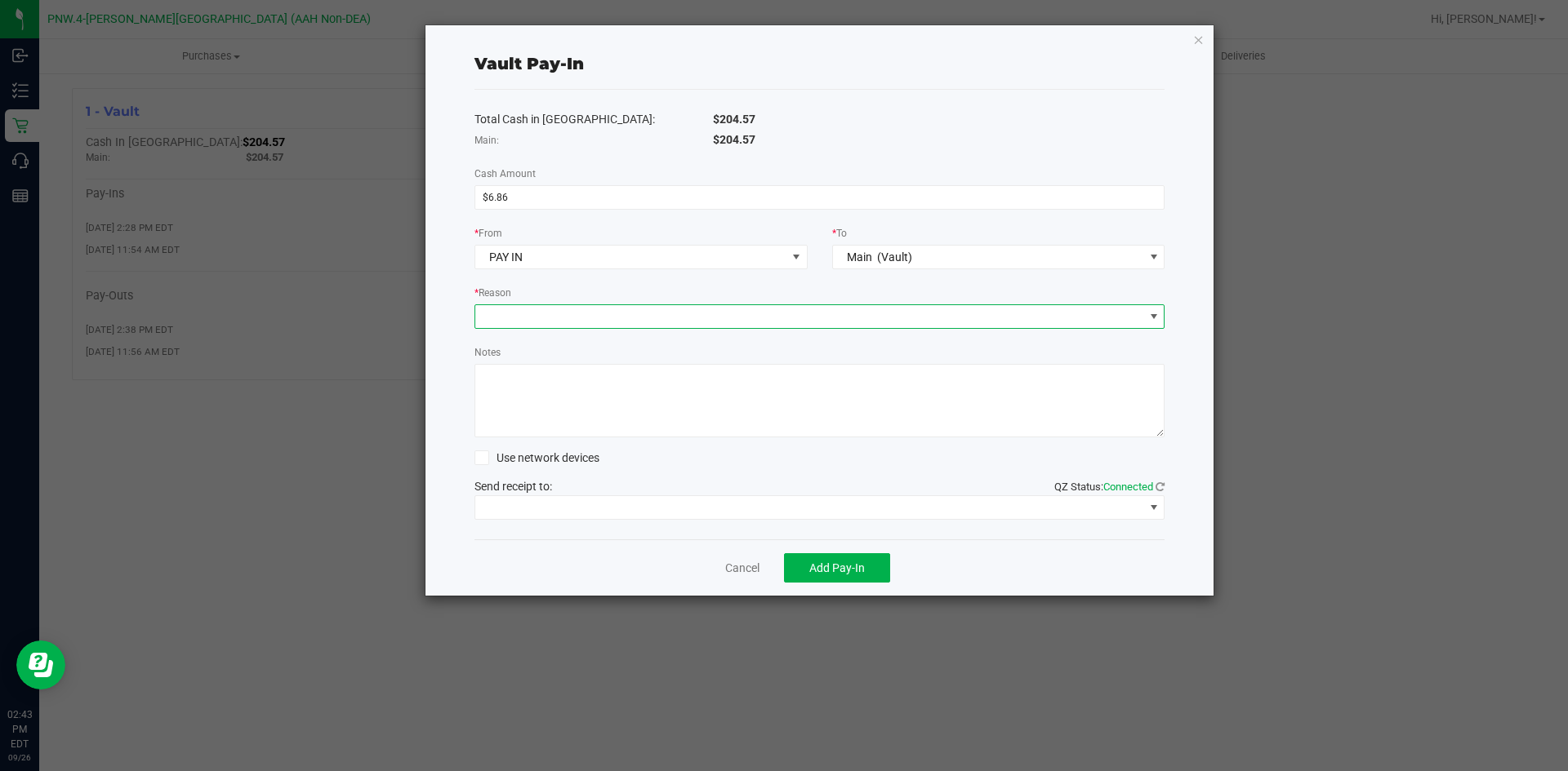
click at [810, 320] on span at bounding box center [809, 317] width 668 height 23
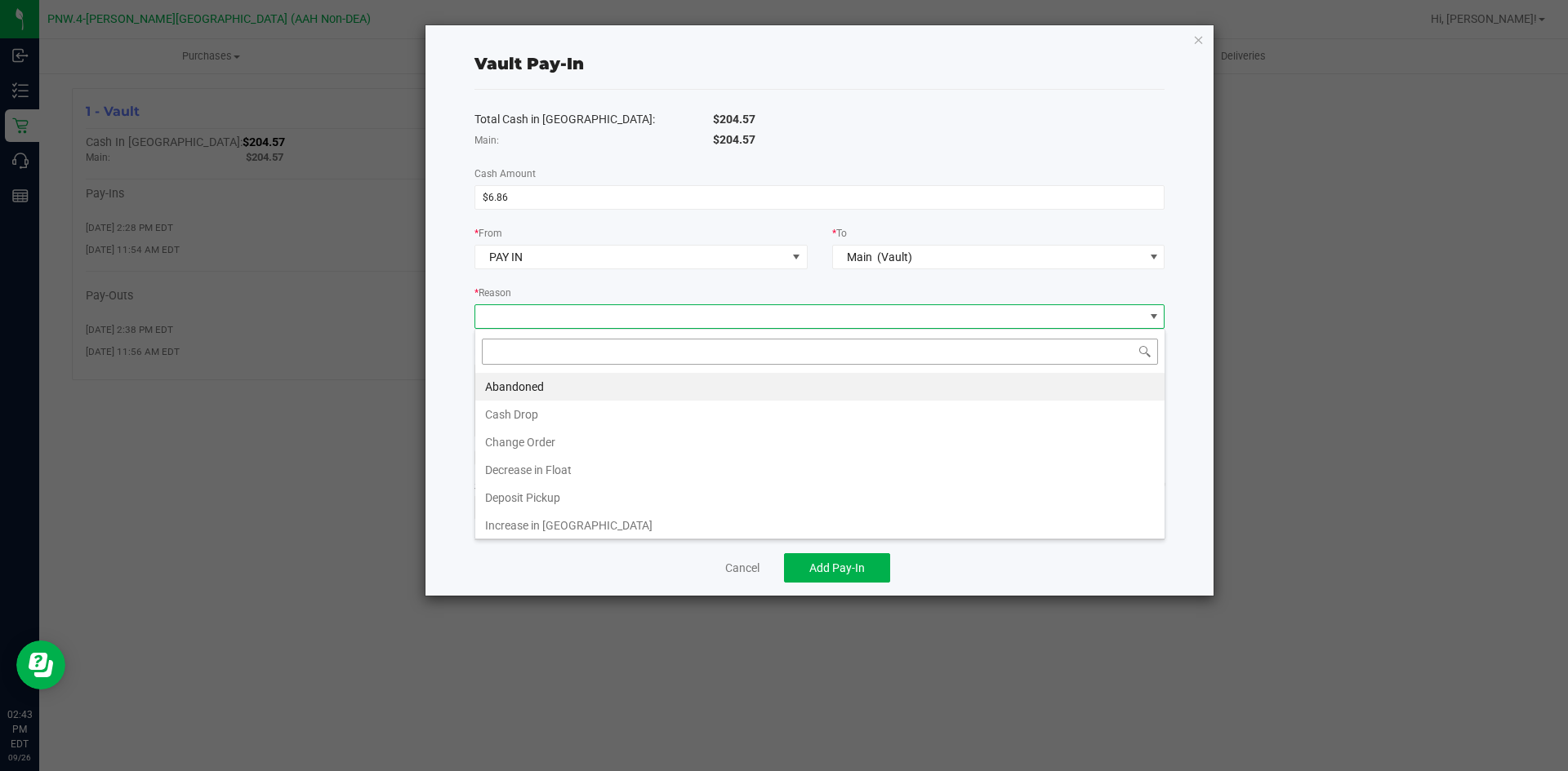
scroll to position [25, 690]
click at [533, 442] on li "Change Order" at bounding box center [820, 442] width 689 height 28
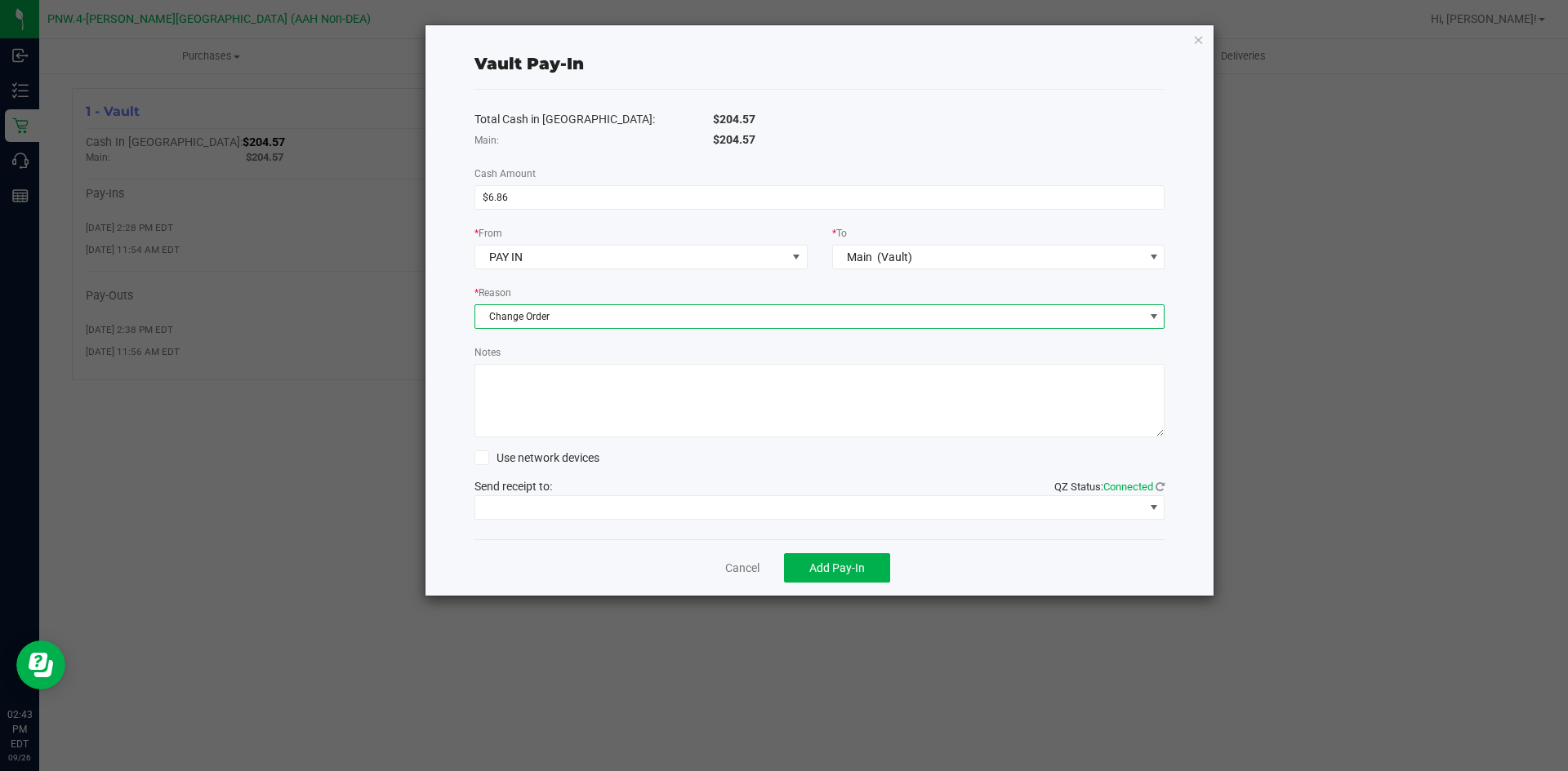
click at [573, 396] on textarea "Notes" at bounding box center [820, 401] width 691 height 74
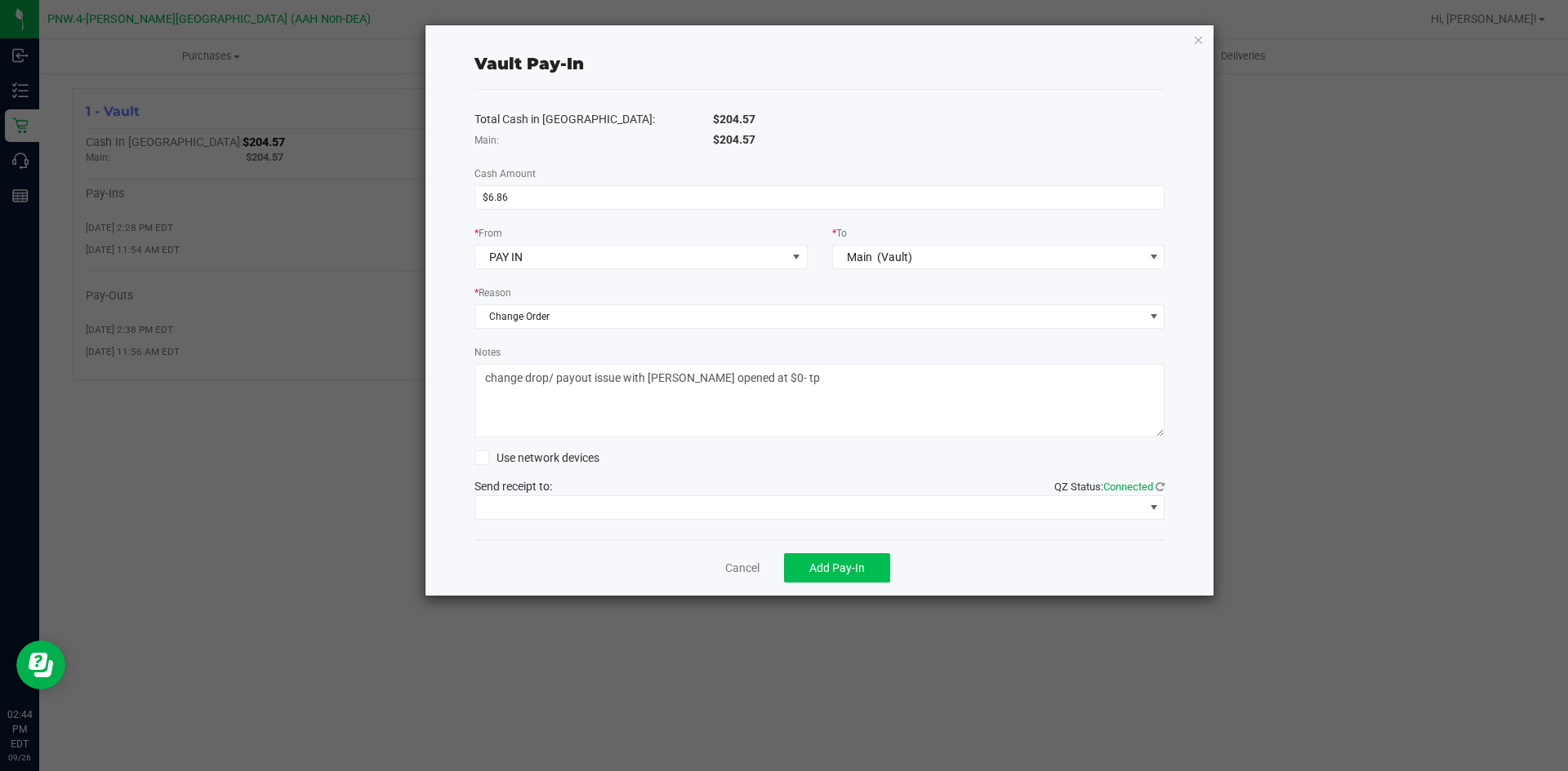
type textarea "change drop/ payout issue with reg opened at $0- tp"
click at [846, 571] on span "Add Pay-In" at bounding box center [837, 567] width 56 height 13
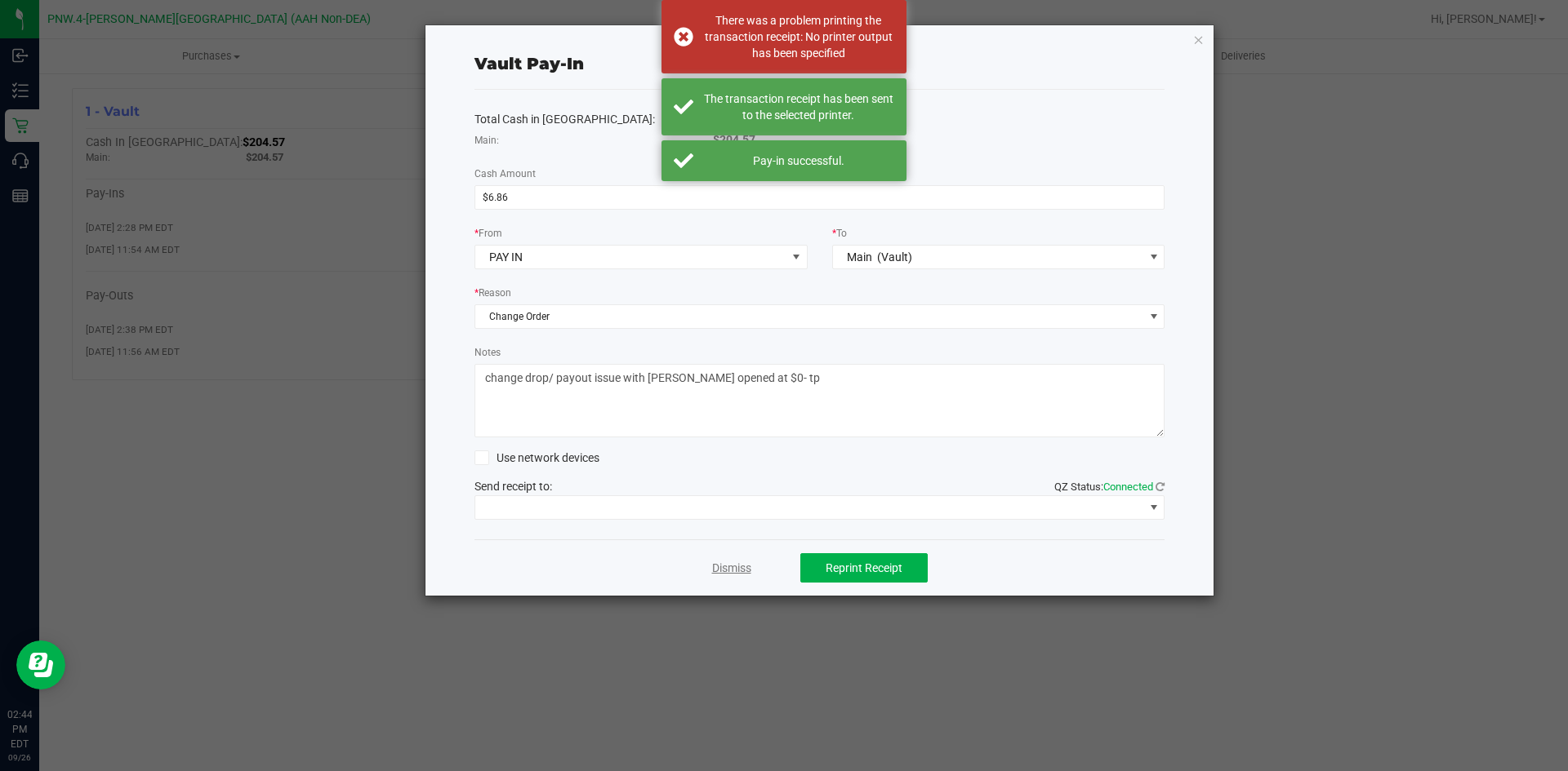
click at [749, 563] on link "Dismiss" at bounding box center [731, 568] width 39 height 17
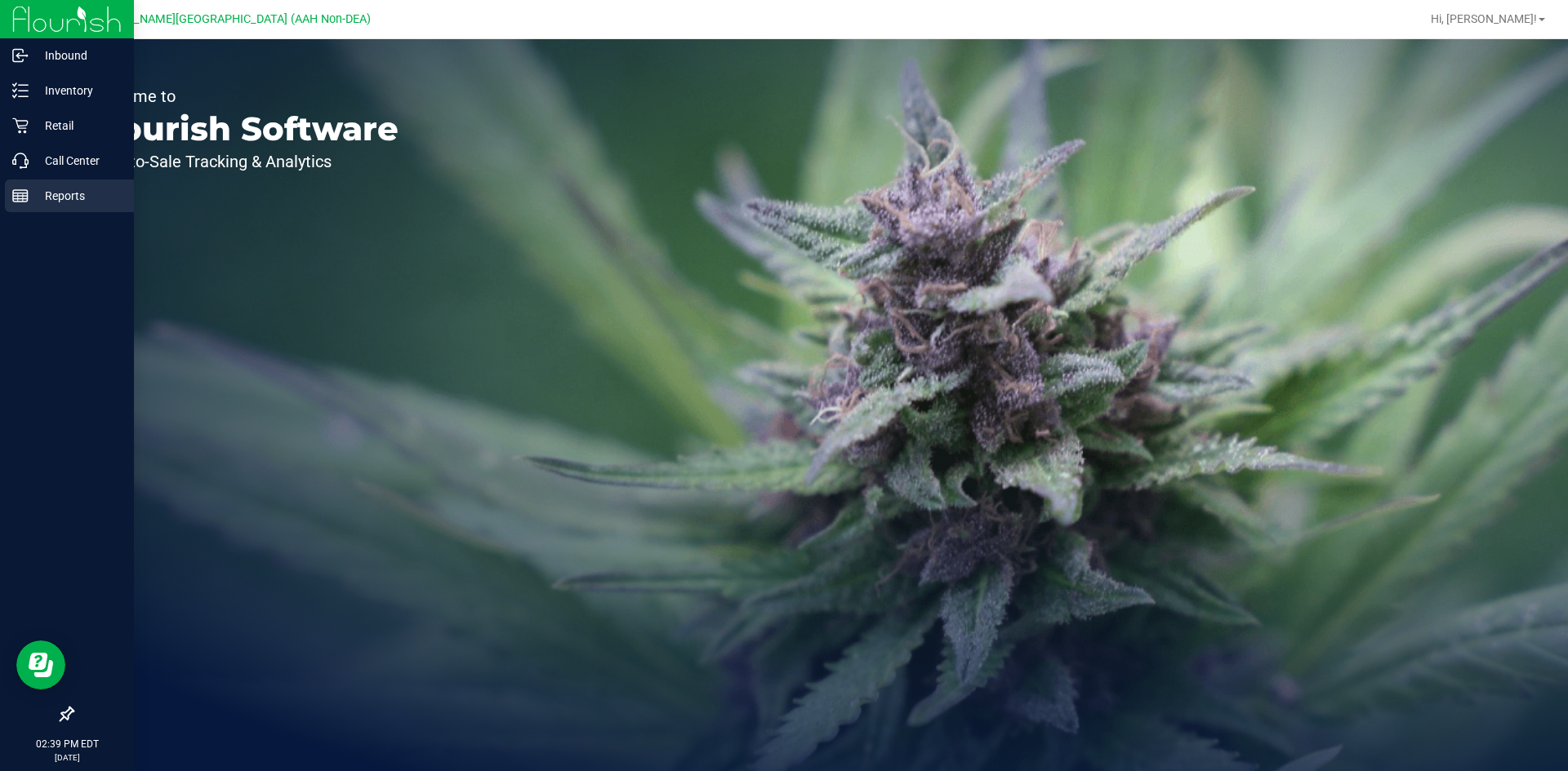
click at [46, 202] on p "Reports" at bounding box center [78, 196] width 98 height 20
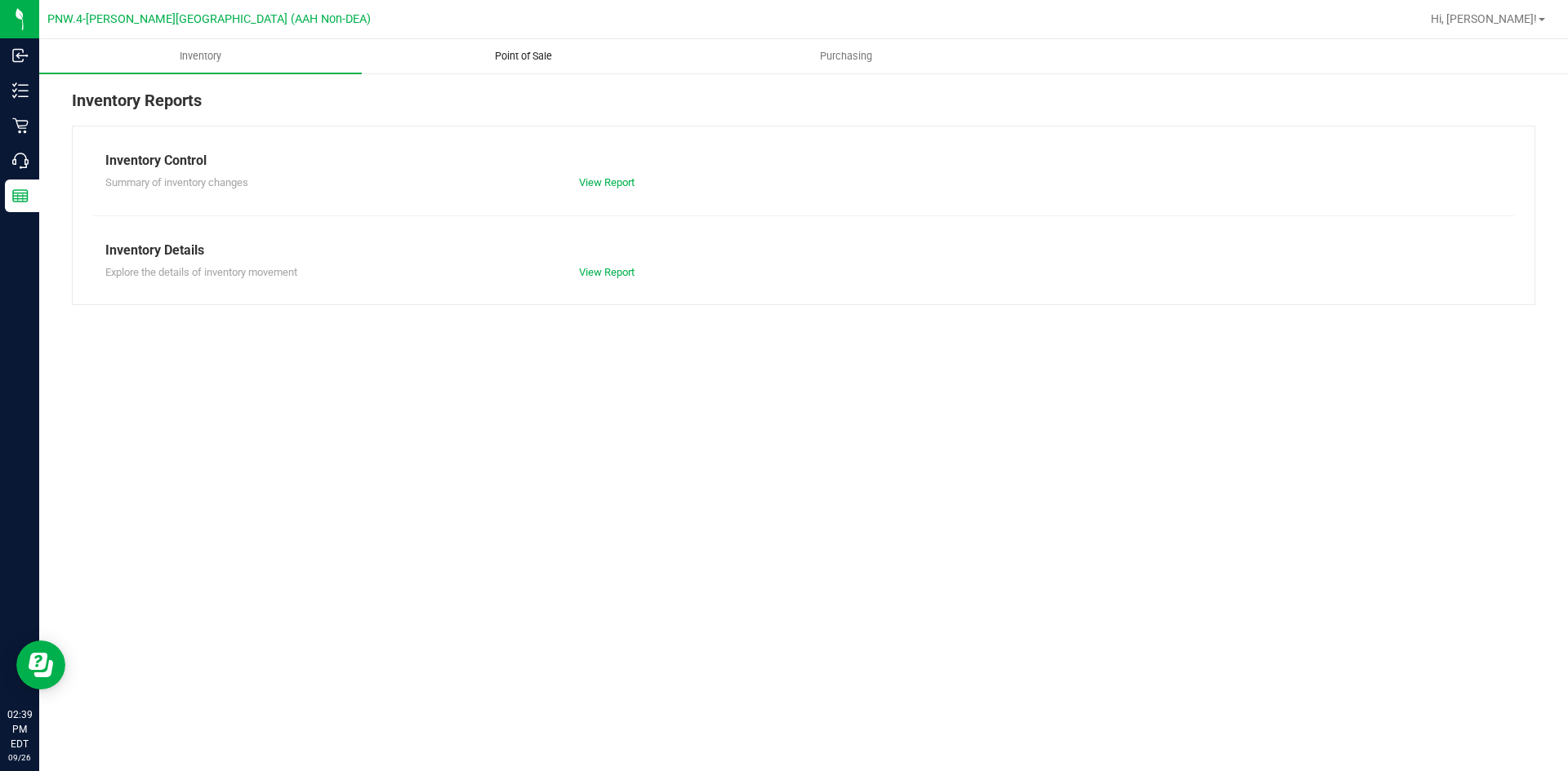
click at [545, 51] on span "Point of Sale" at bounding box center [522, 56] width 101 height 15
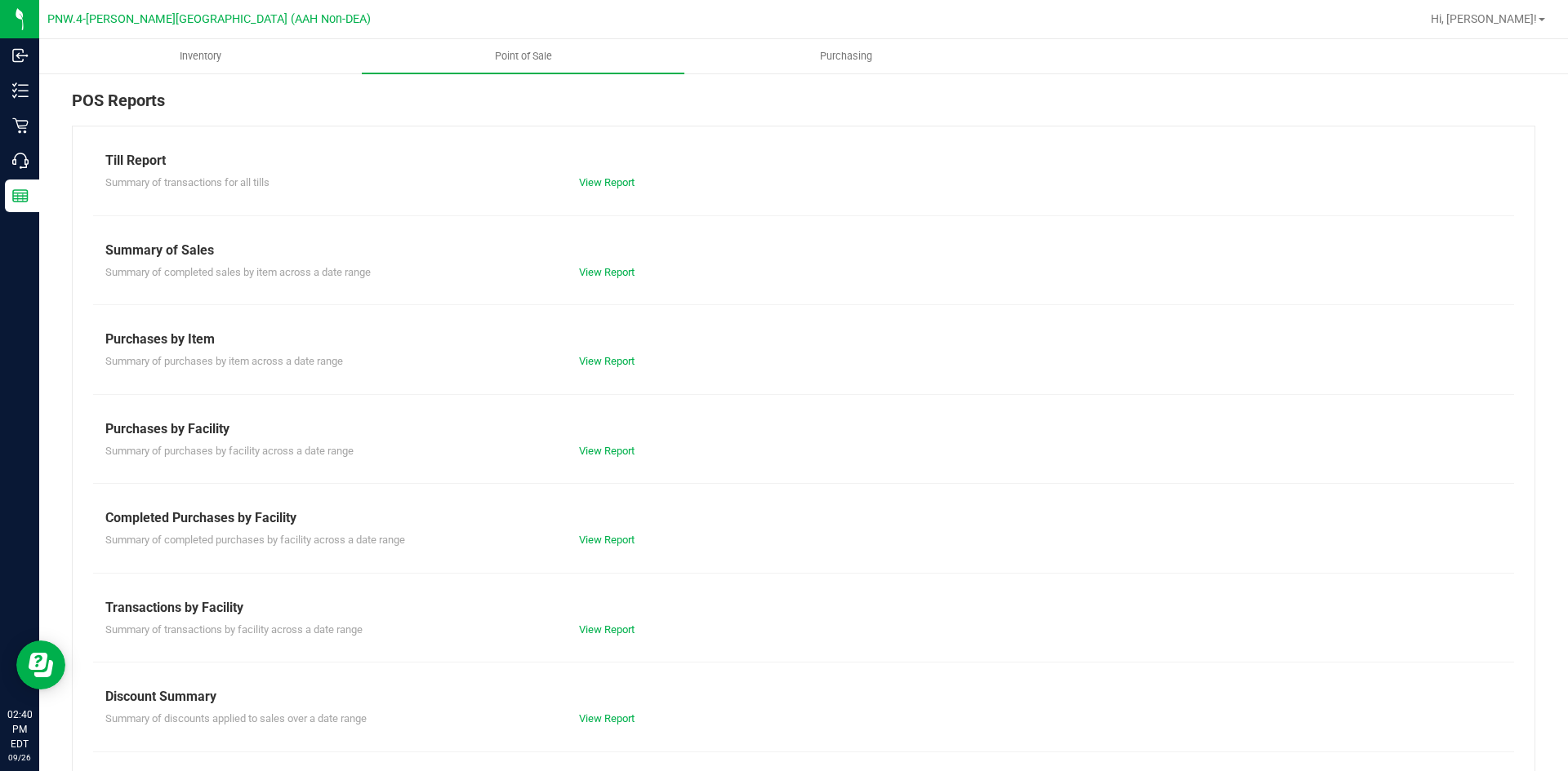
click at [615, 173] on div "Summary of transactions for all tills View Report" at bounding box center [803, 181] width 1420 height 20
click at [609, 184] on link "View Report" at bounding box center [607, 183] width 56 height 12
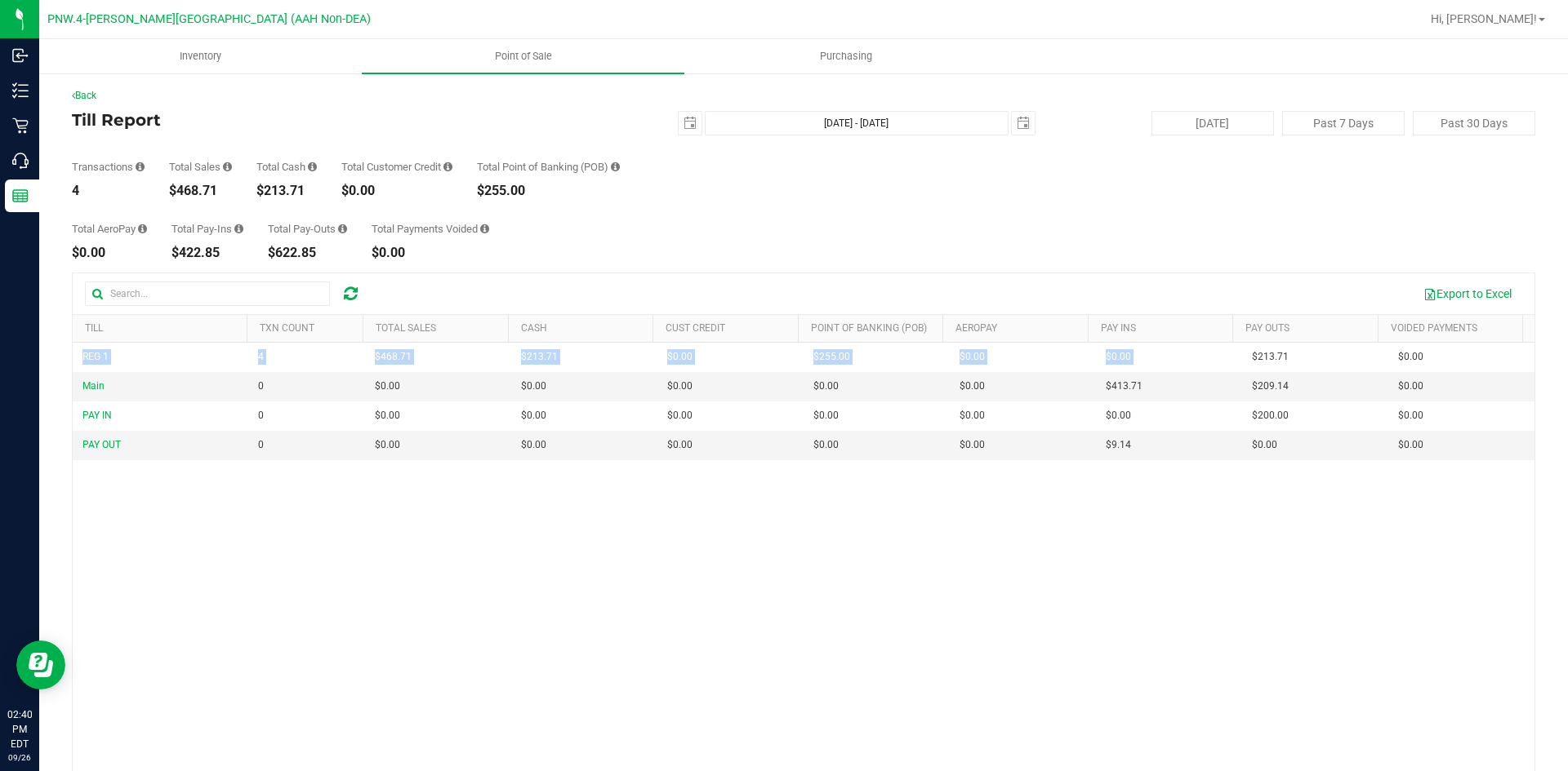
drag, startPoint x: 1225, startPoint y: 350, endPoint x: 1252, endPoint y: 460, distance: 113.3
click at [1252, 460] on div "REG 1 4 $468.71 $213.71 $0.00 $0.00 $0.00 $0.00 $0.00 $255.00 $0.00 $0.00 $0.00…" at bounding box center [803, 585] width 1461 height 485
click at [1276, 486] on div "REG 1 4 $468.71 $213.71 $0.00 $0.00 $0.00 $0.00 $0.00 $255.00 $0.00 $0.00 $0.00…" at bounding box center [803, 585] width 1461 height 485
click at [513, 63] on span "Point of Sale" at bounding box center [522, 56] width 101 height 15
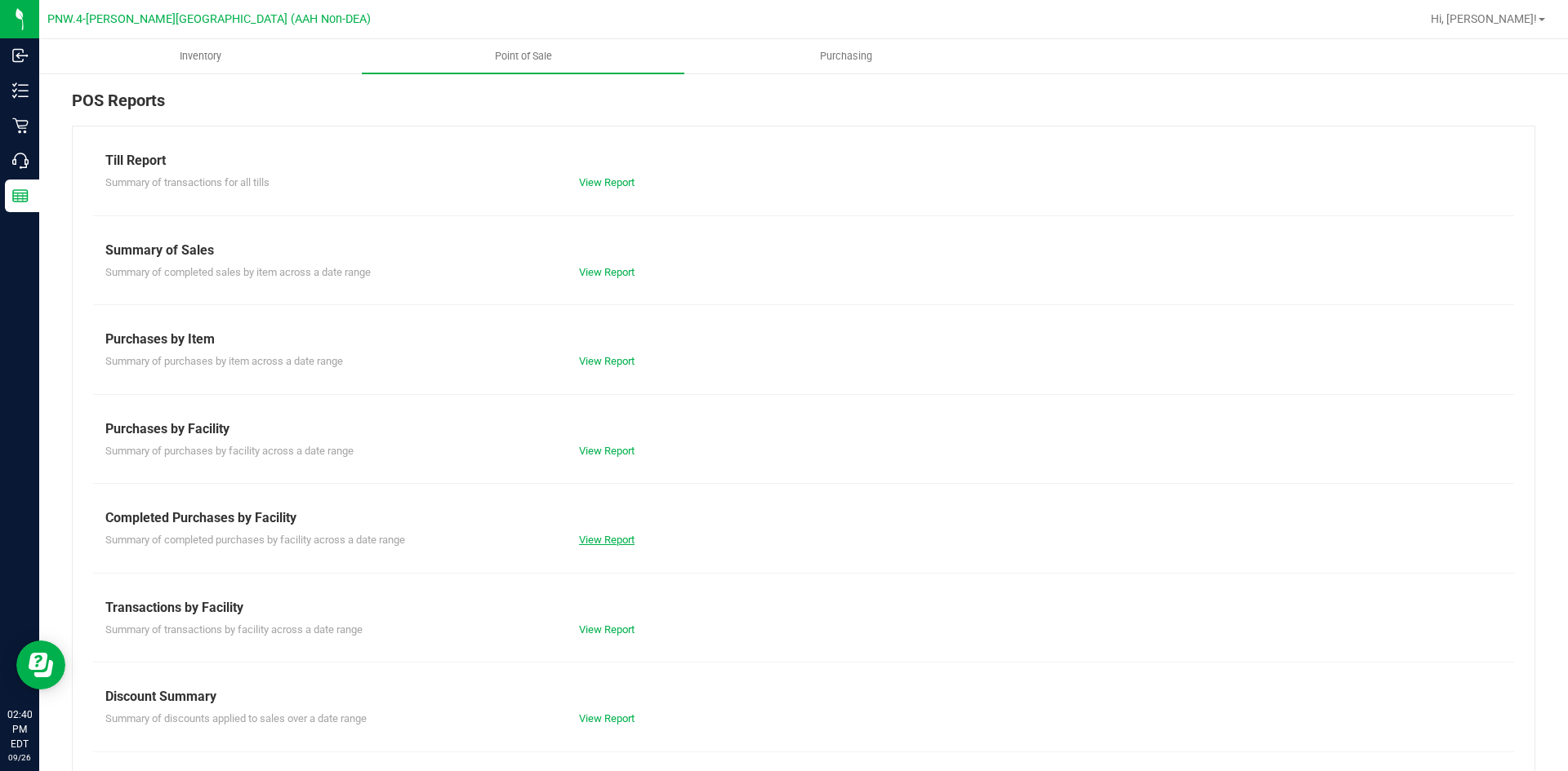
click at [595, 538] on link "View Report" at bounding box center [607, 540] width 56 height 12
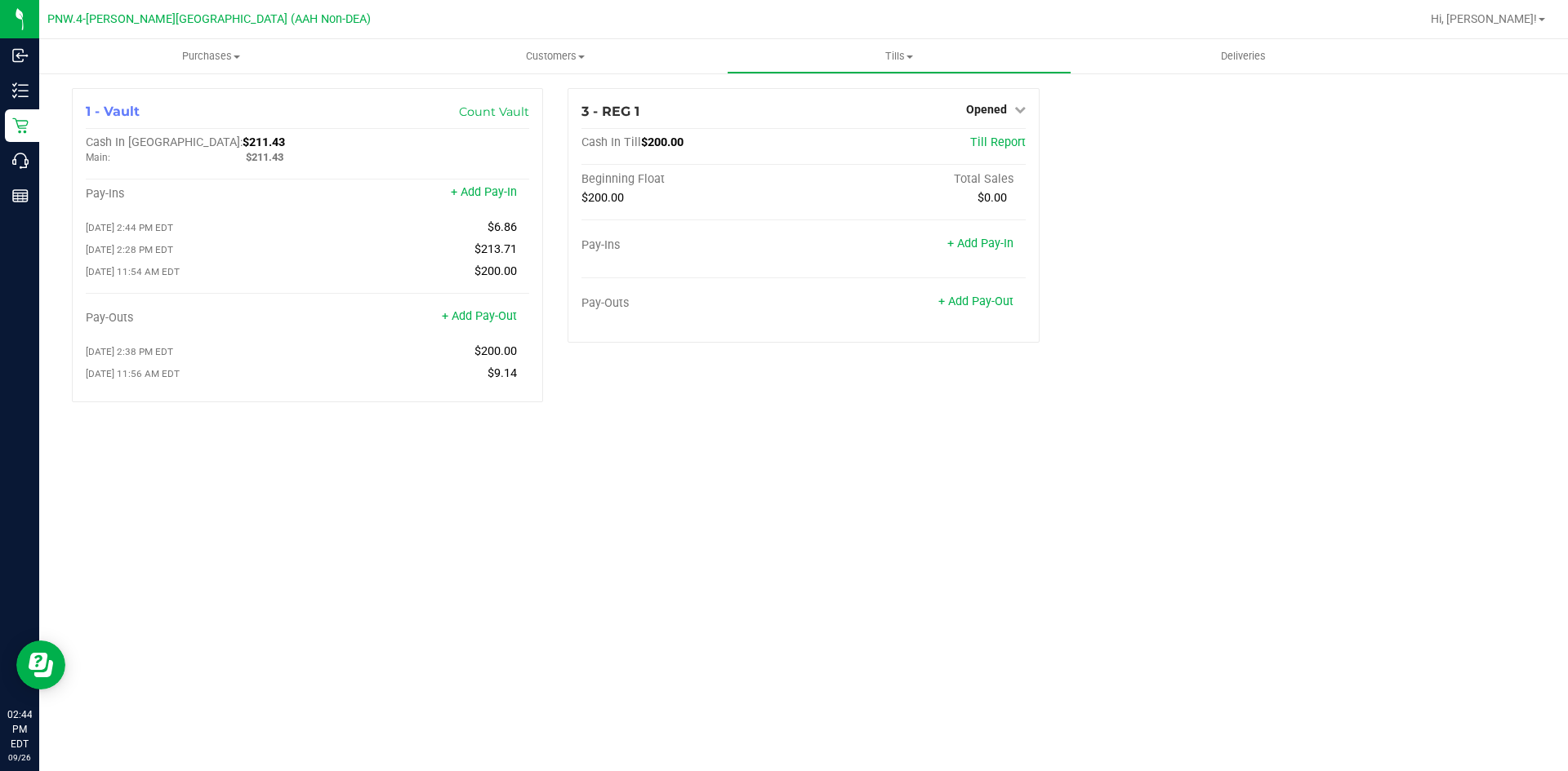
click at [691, 555] on div "Purchases Summary of purchases Fulfillment All purchases Customers All customer…" at bounding box center [803, 404] width 1528 height 732
click at [474, 324] on link "+ Add Pay-Out" at bounding box center [478, 317] width 75 height 14
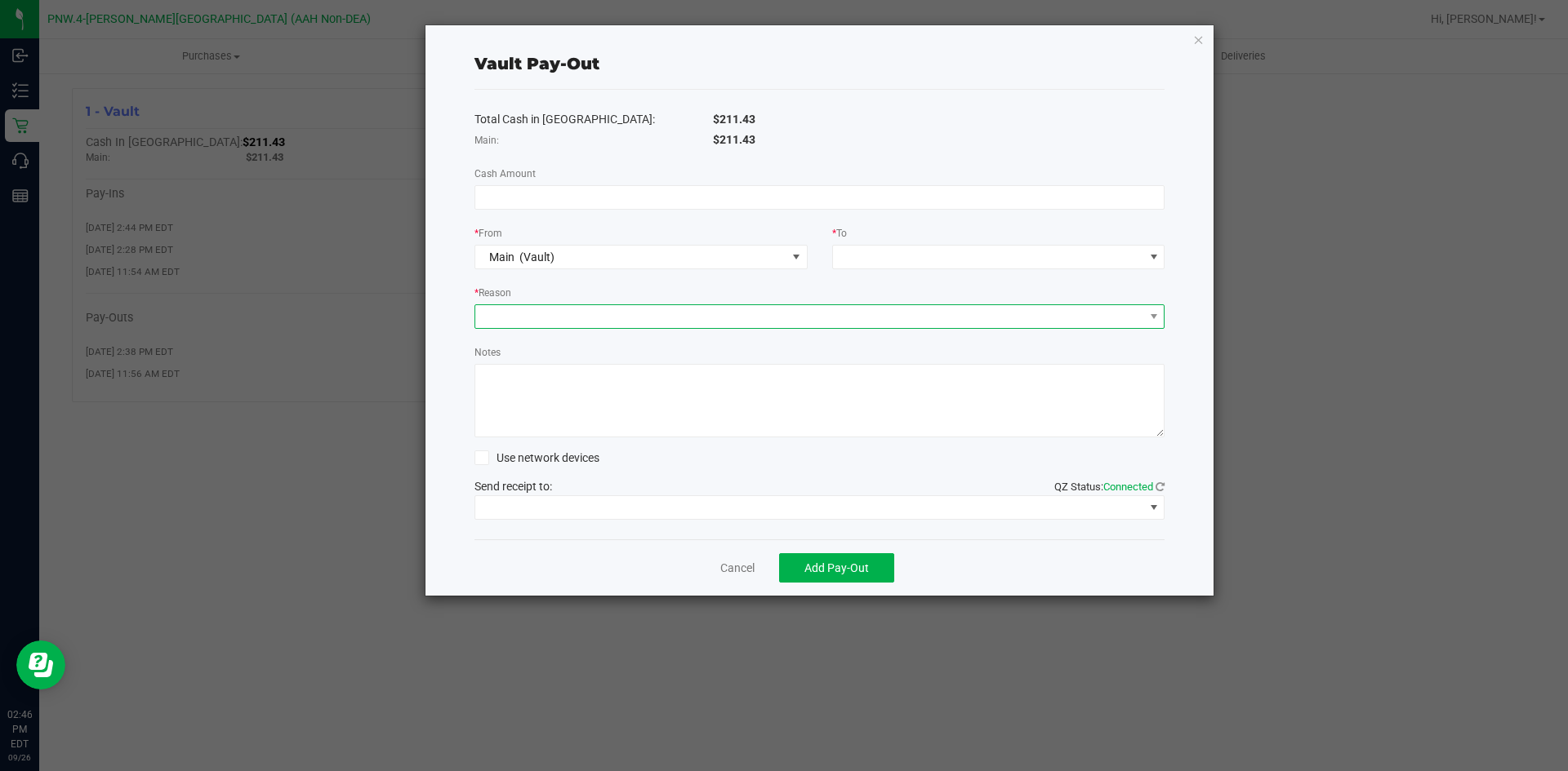
click at [698, 316] on span at bounding box center [809, 317] width 668 height 23
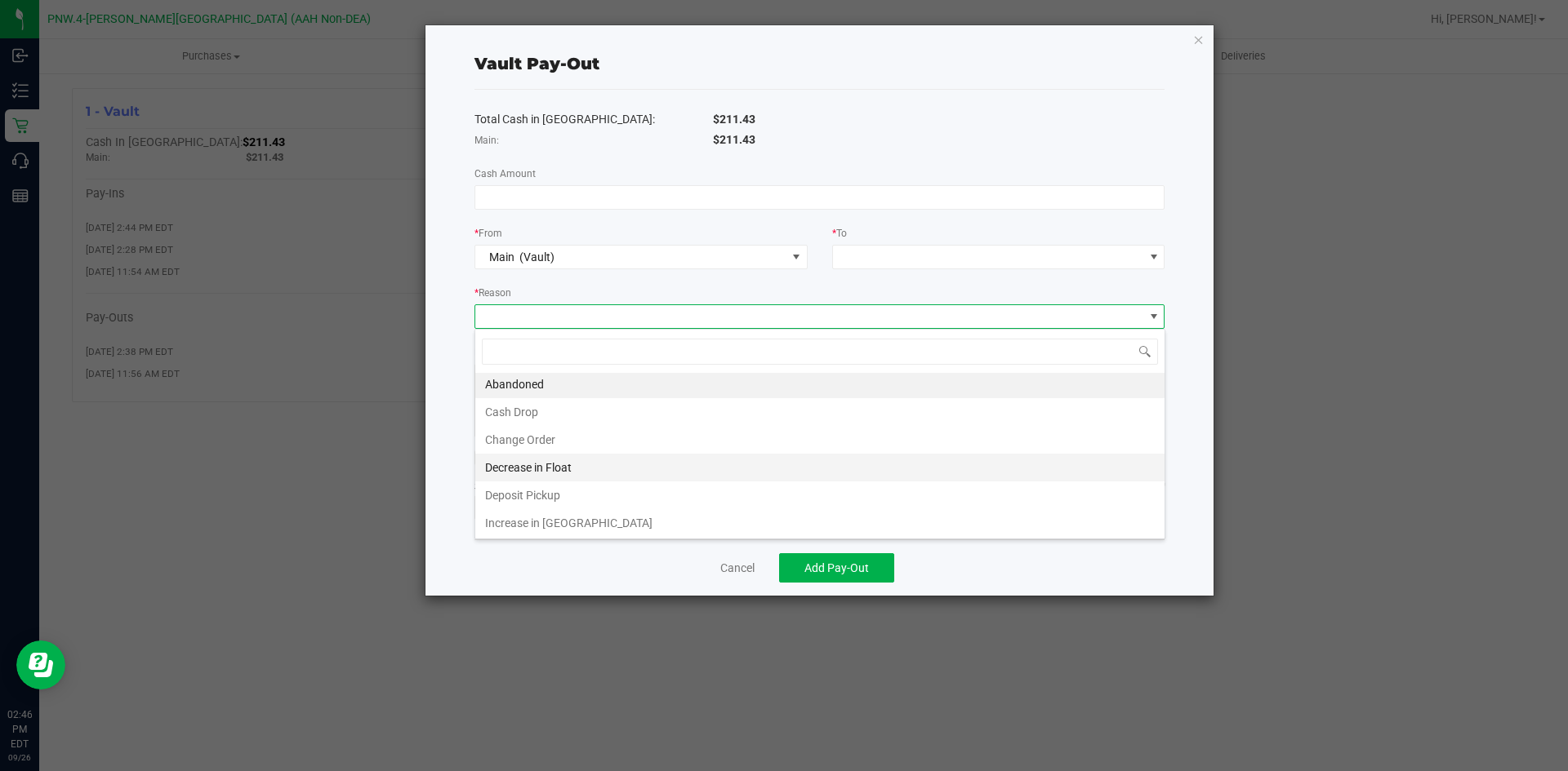
scroll to position [3, 0]
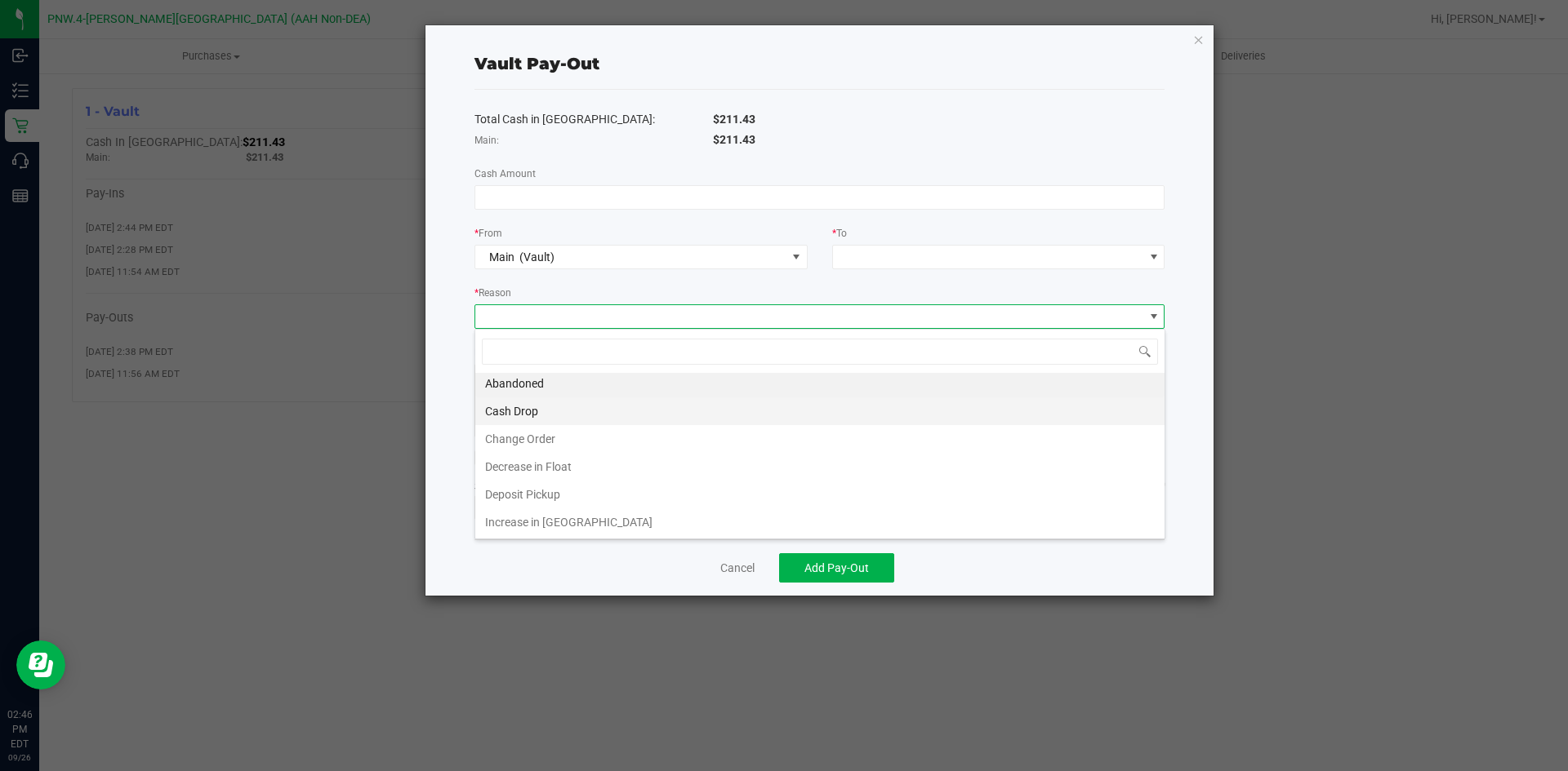
click at [660, 411] on li "Cash Drop" at bounding box center [820, 411] width 689 height 28
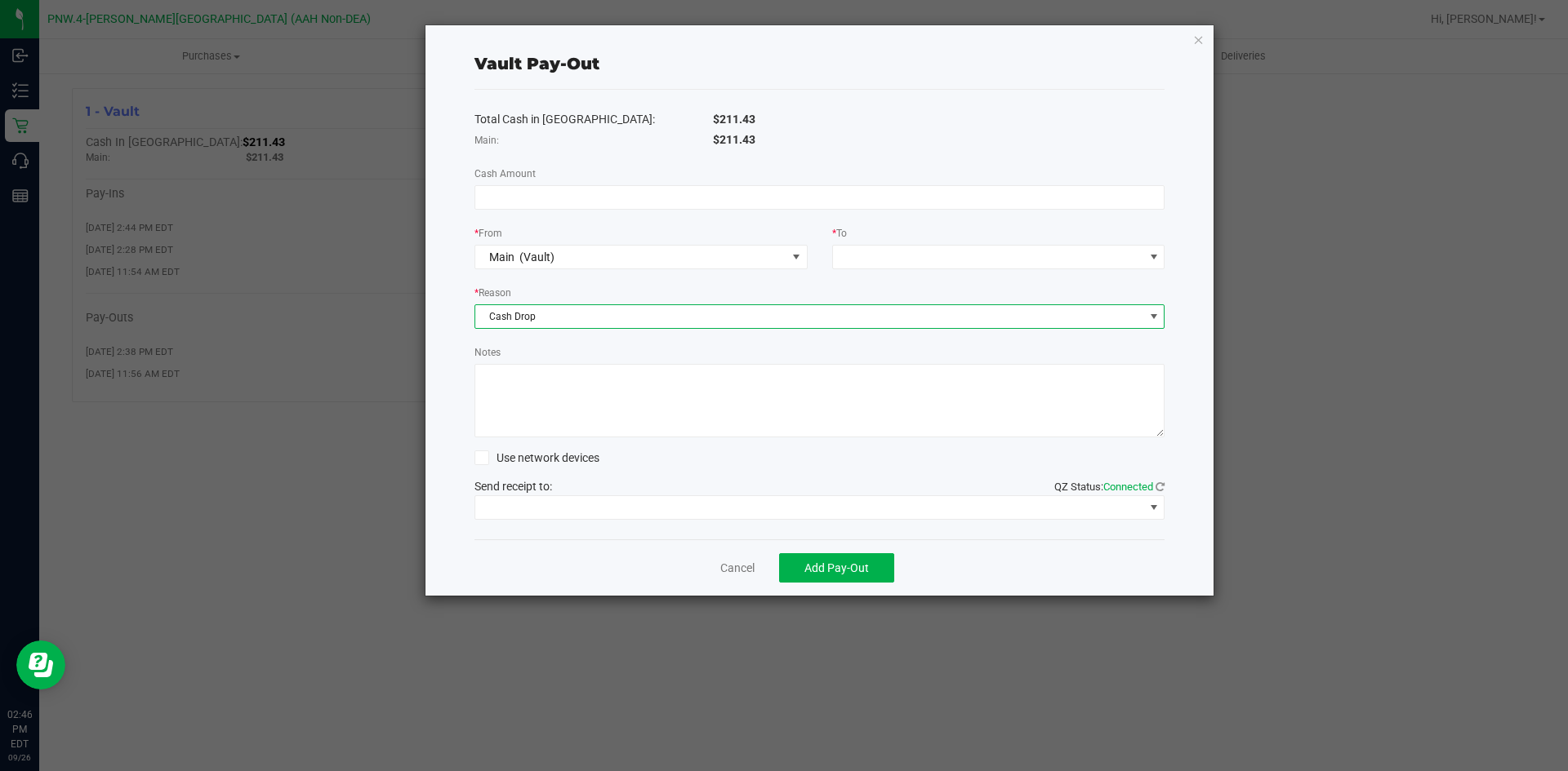
click at [625, 347] on div "Notes" at bounding box center [820, 390] width 691 height 94
click at [873, 260] on span at bounding box center [988, 257] width 311 height 23
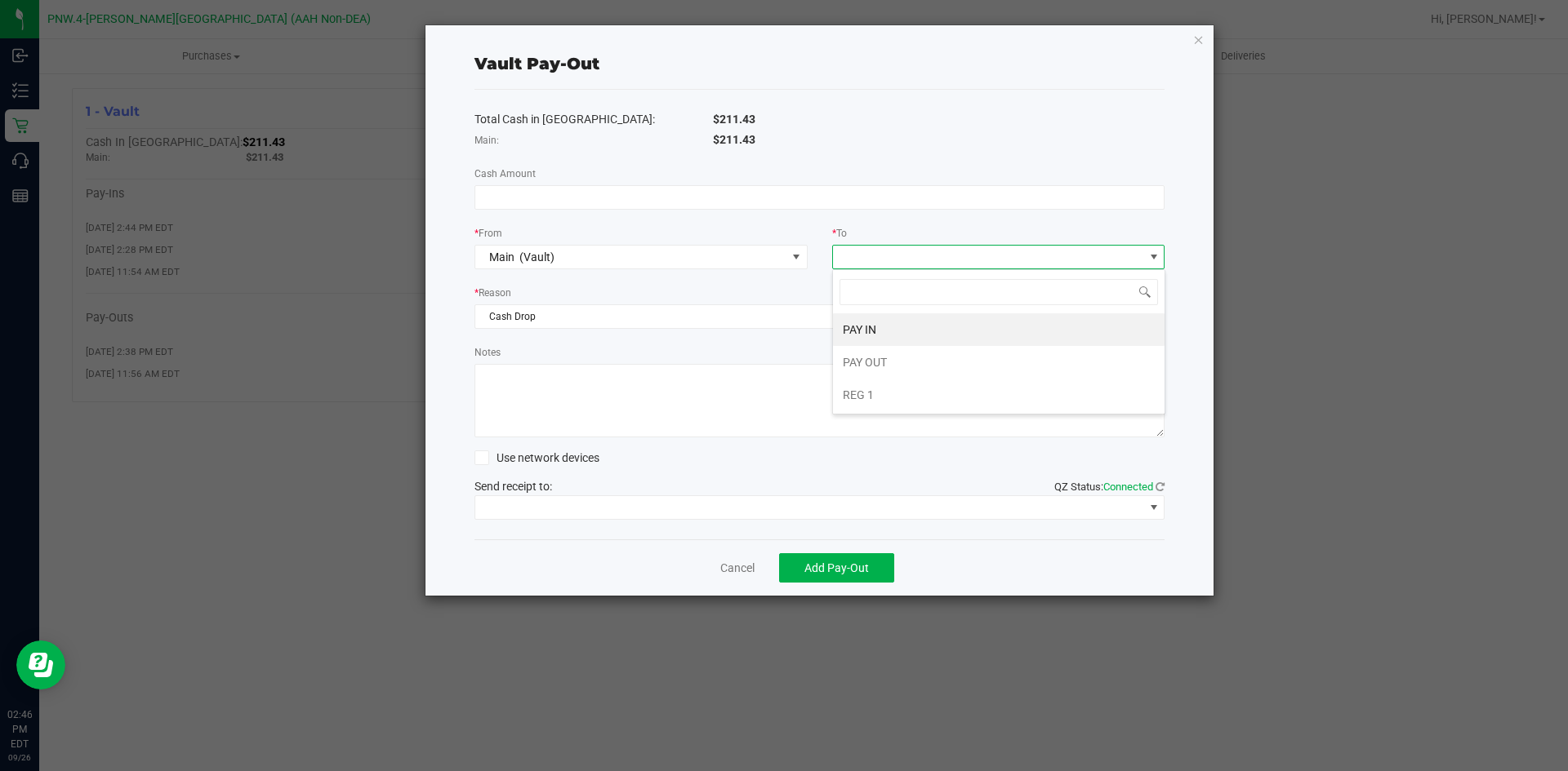
scroll to position [25, 334]
click at [877, 363] on span "PAY OUT" at bounding box center [865, 362] width 44 height 13
click at [917, 284] on div "* Reason" at bounding box center [820, 294] width 691 height 20
click at [732, 570] on link "Cancel" at bounding box center [737, 568] width 34 height 17
